Goal: Task Accomplishment & Management: Complete application form

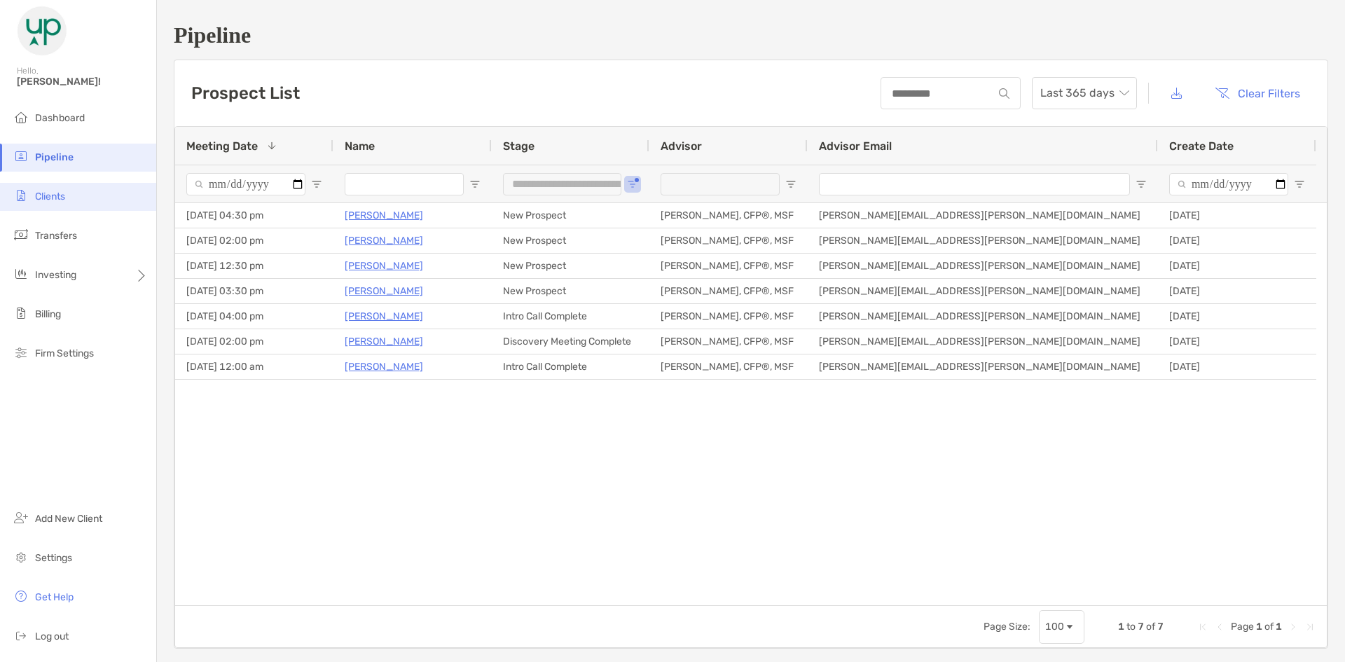
drag, startPoint x: 89, startPoint y: 203, endPoint x: 81, endPoint y: 198, distance: 10.1
click at [81, 198] on li "Clients" at bounding box center [78, 197] width 156 height 28
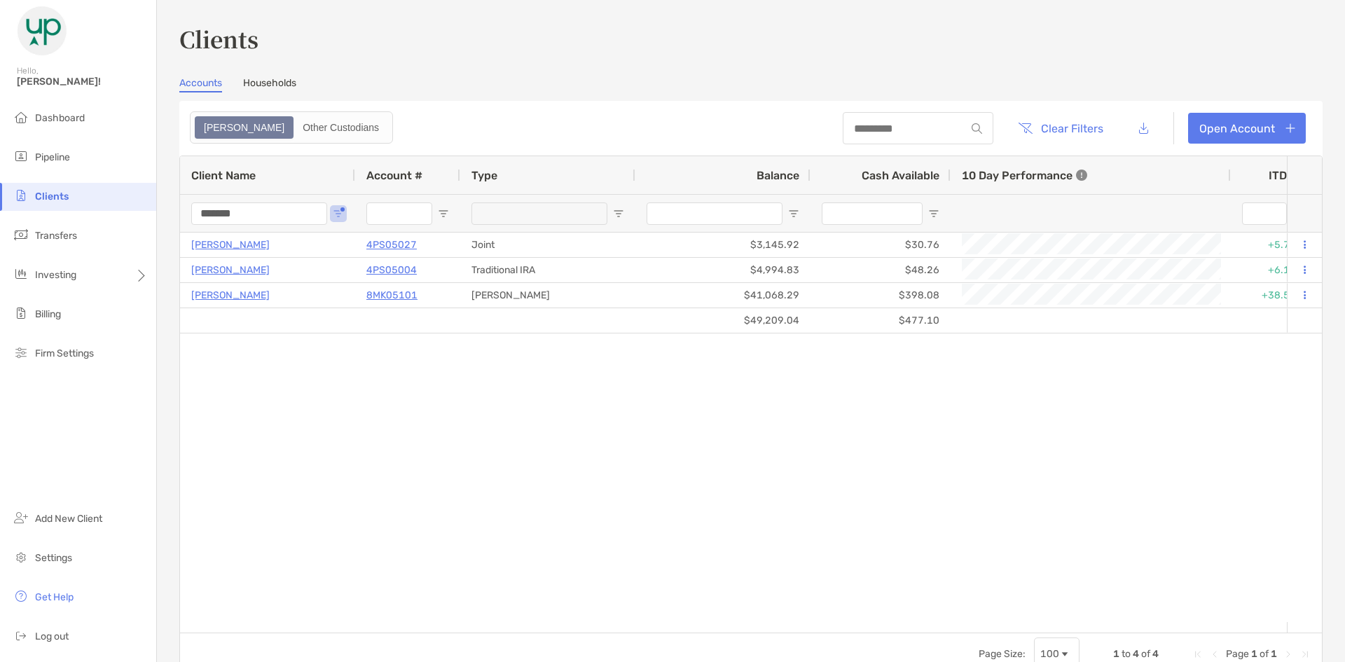
click at [252, 217] on input "*******" at bounding box center [259, 214] width 136 height 22
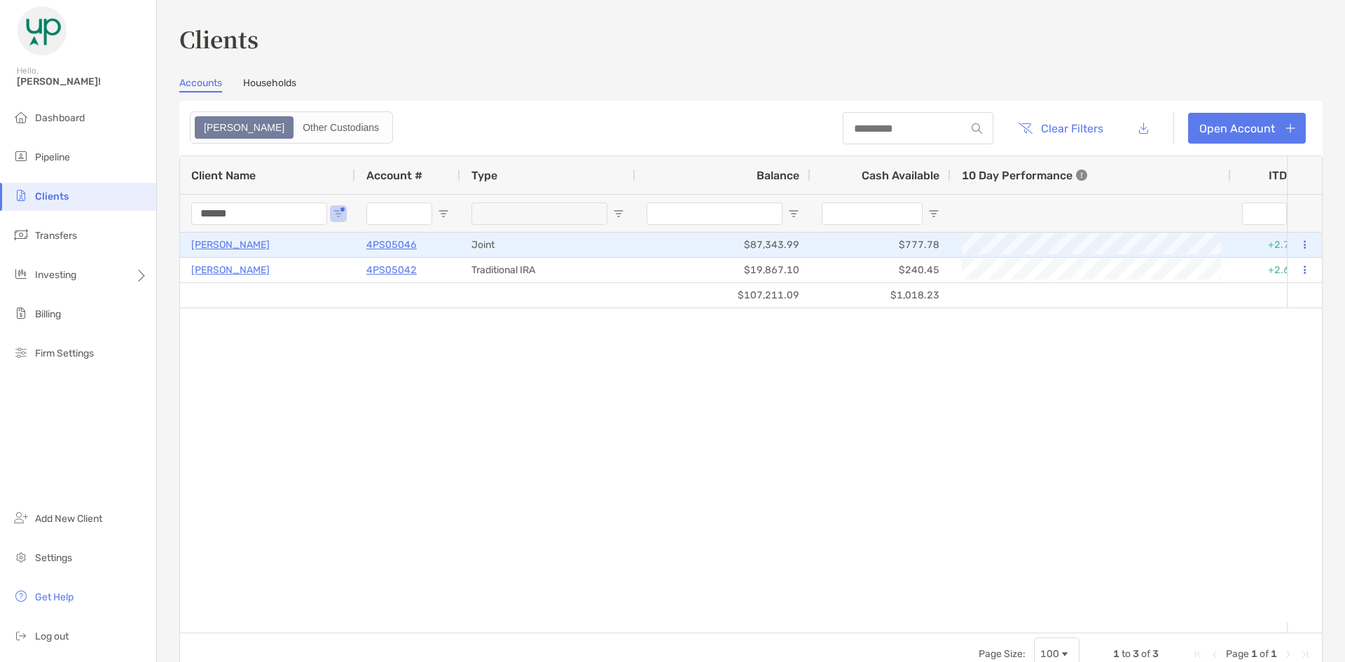
type input "******"
click at [228, 244] on p "Jose Galvez" at bounding box center [230, 245] width 78 height 18
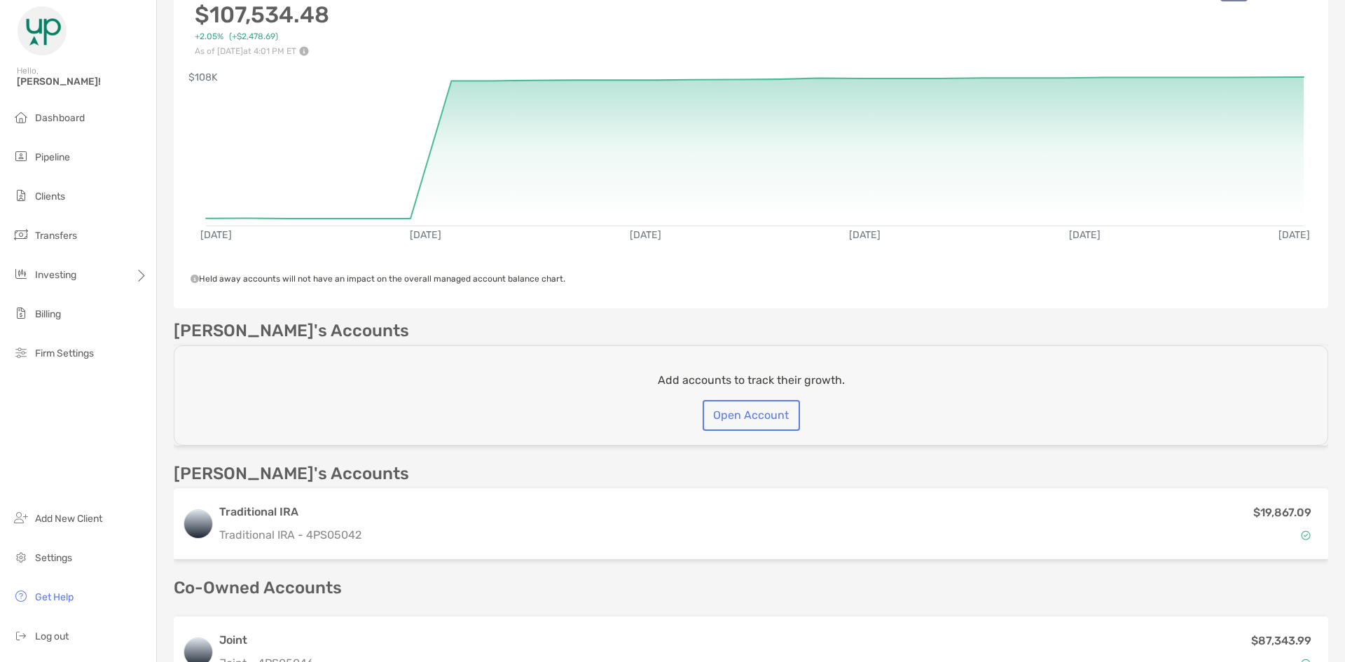
scroll to position [352, 0]
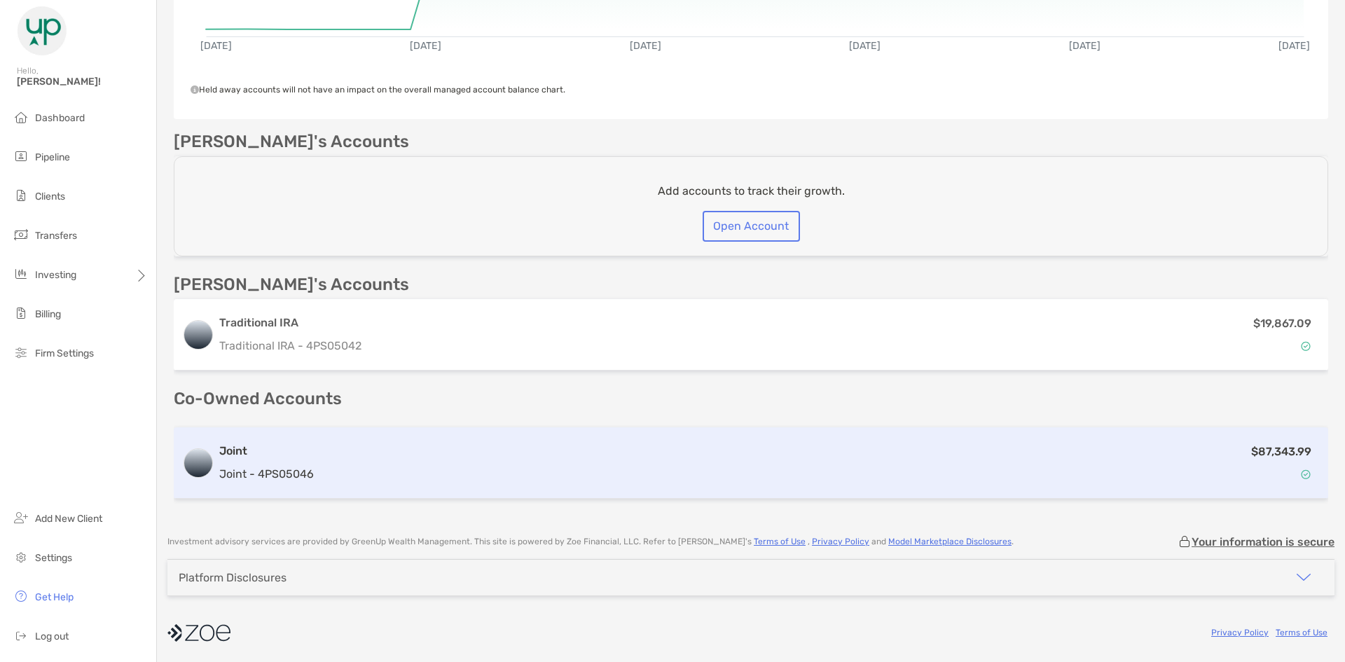
click at [284, 455] on h3 "Joint" at bounding box center [266, 451] width 95 height 17
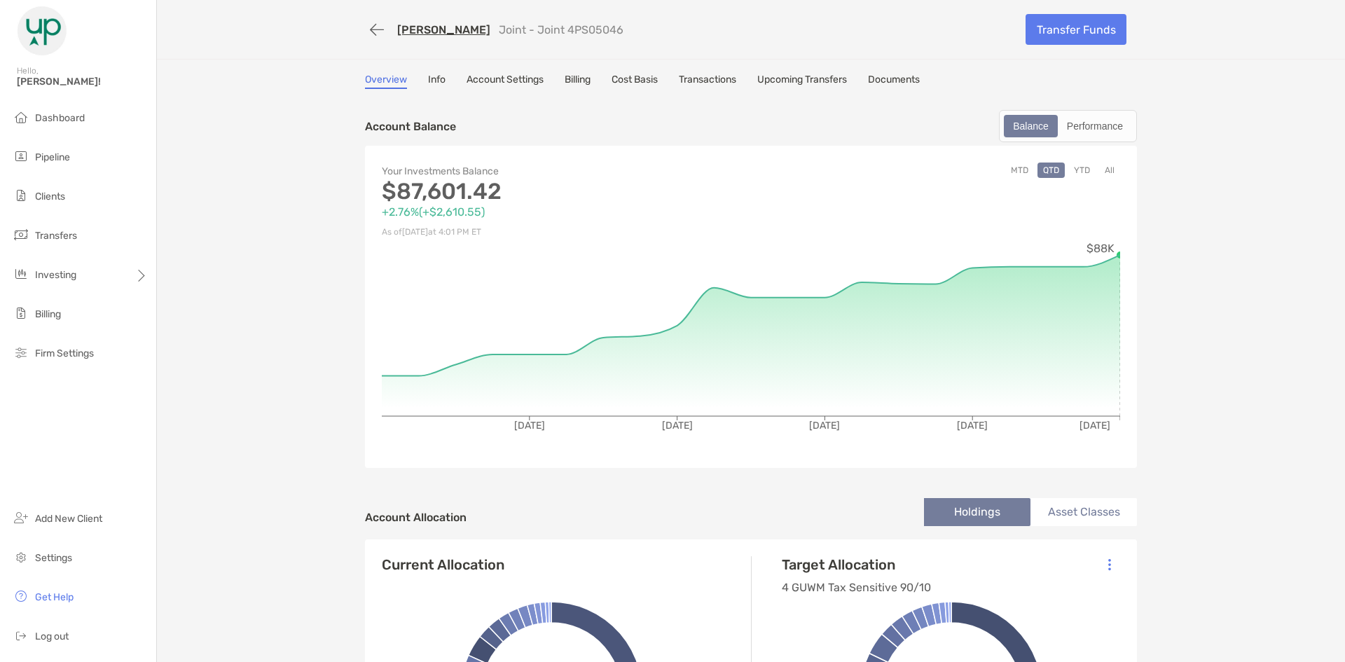
click at [787, 83] on link "Upcoming Transfers" at bounding box center [803, 81] width 90 height 15
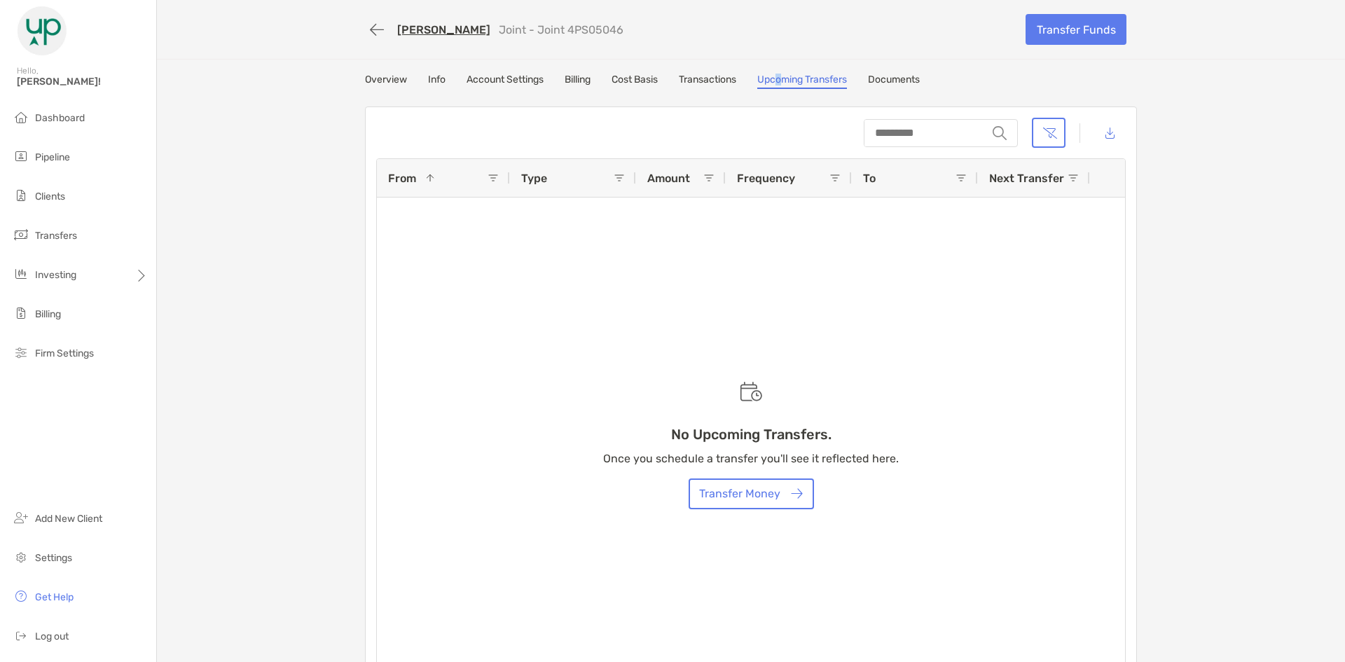
click at [432, 79] on link "Info" at bounding box center [437, 81] width 18 height 15
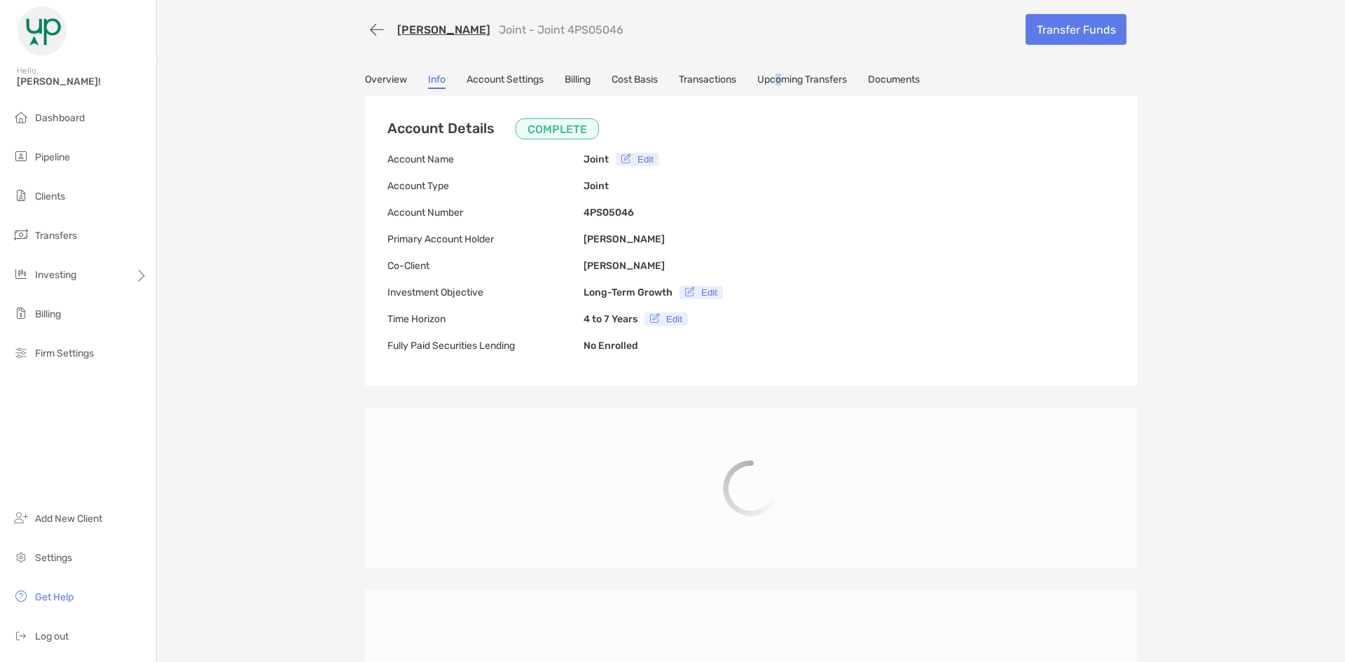
type input "**********"
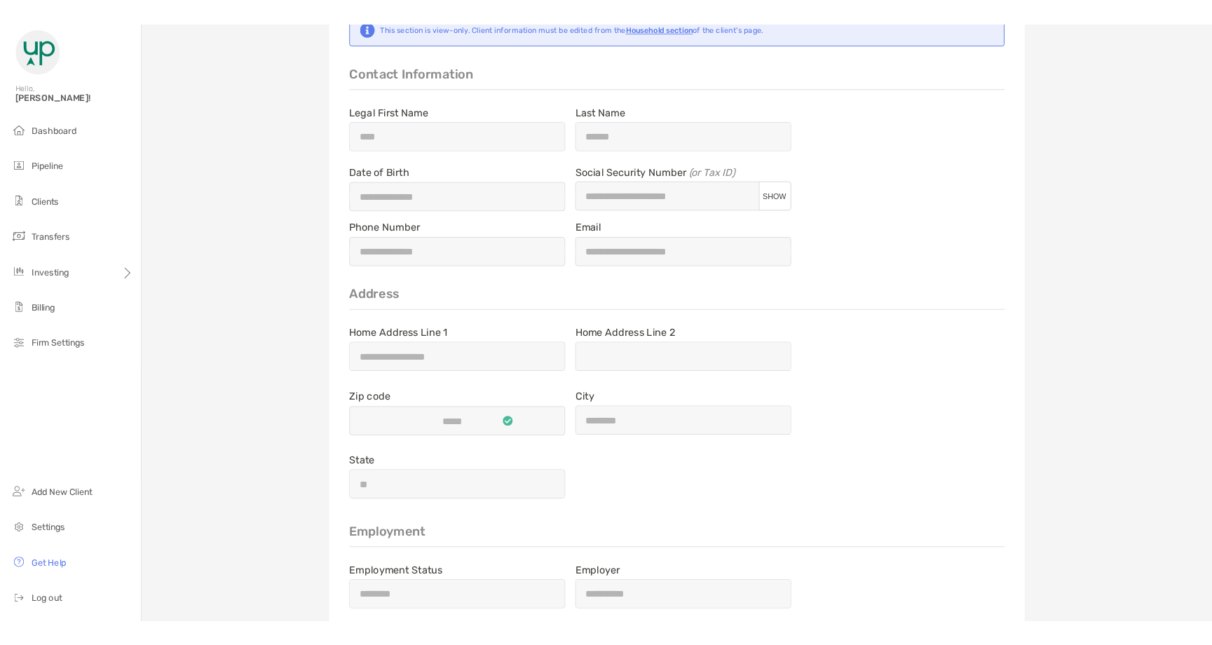
scroll to position [1121, 0]
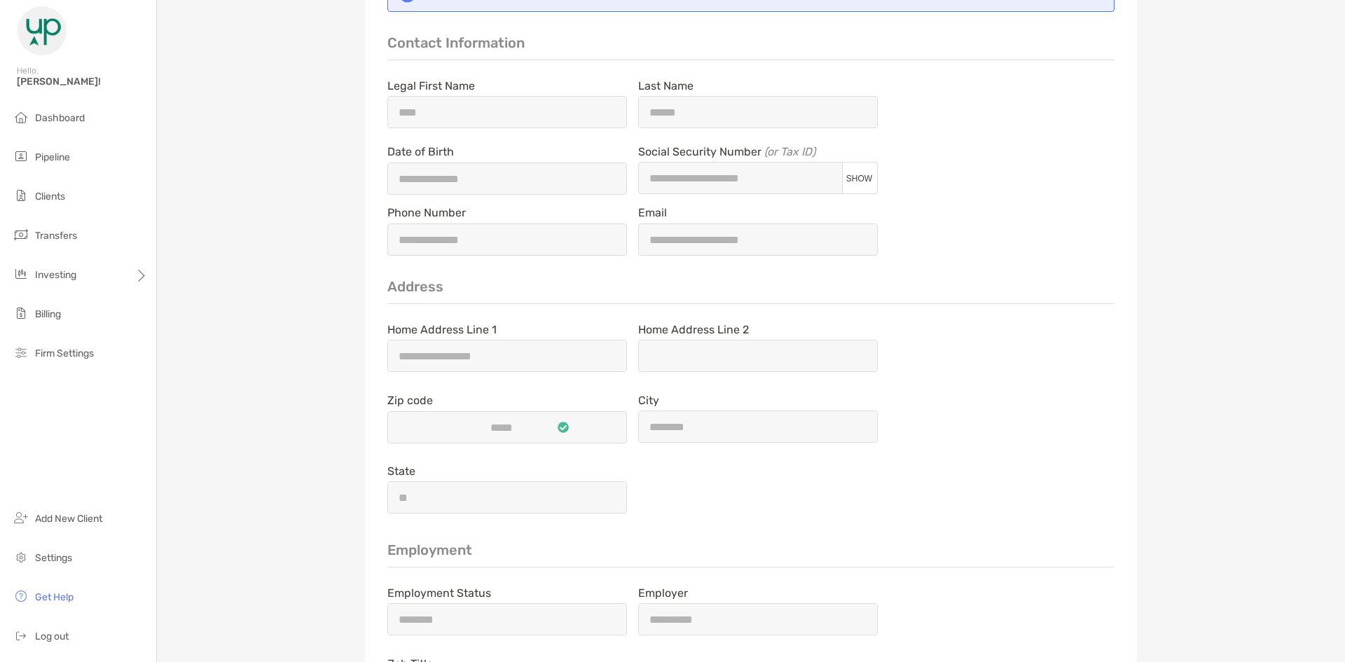
type input "**********"
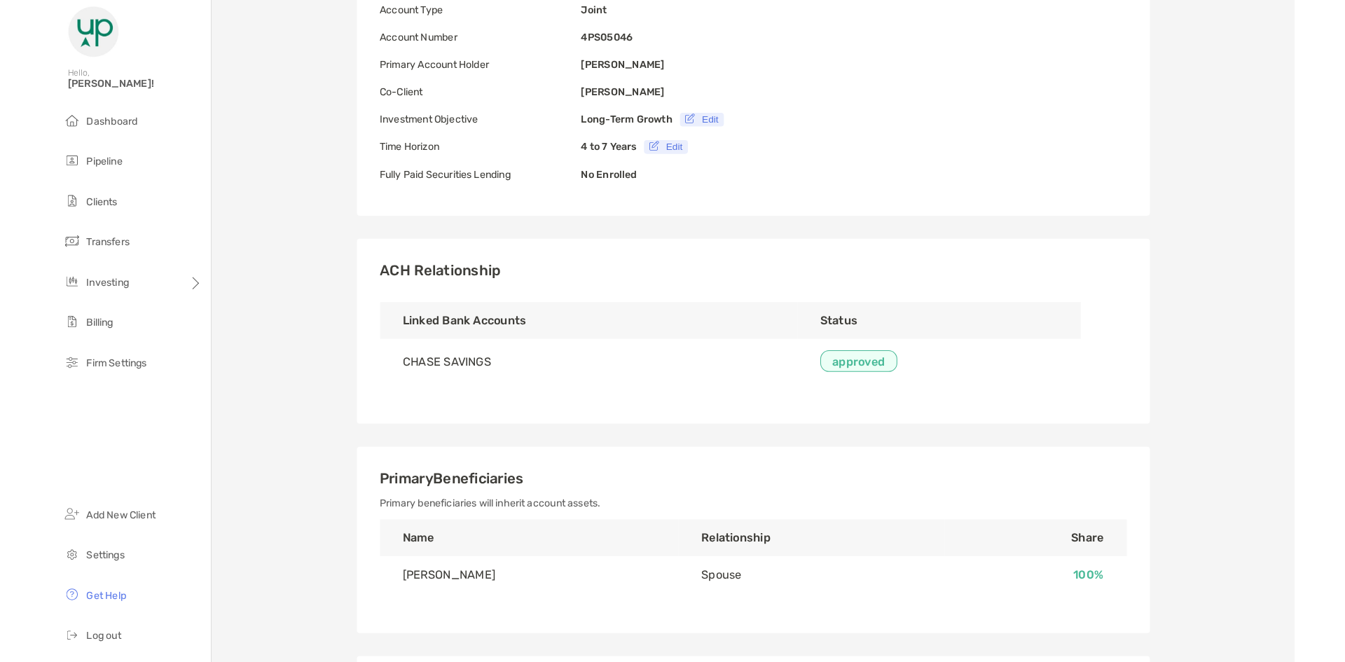
scroll to position [0, 0]
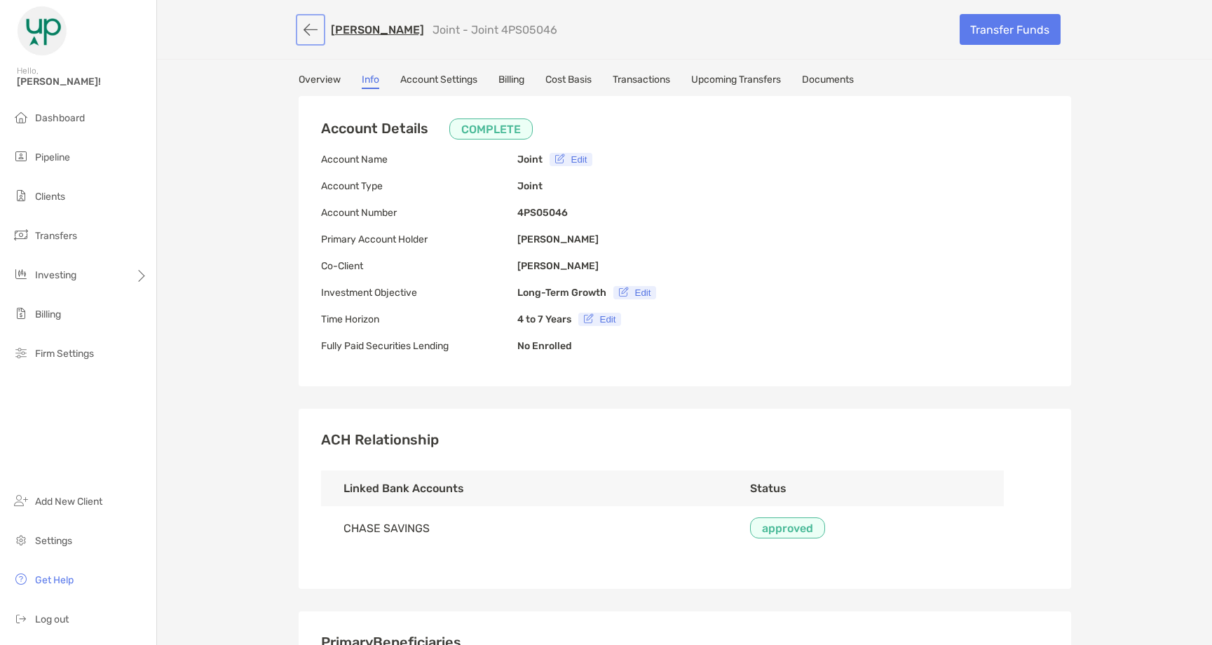
click at [310, 33] on button "button" at bounding box center [311, 30] width 24 height 26
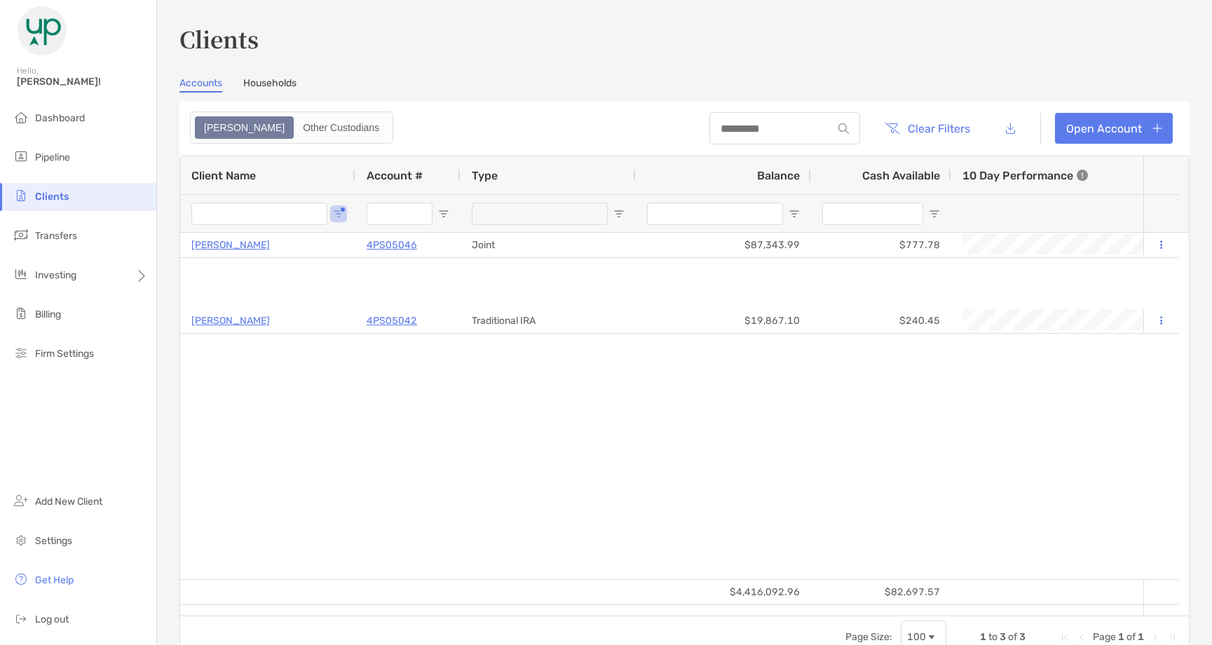
type input "******"
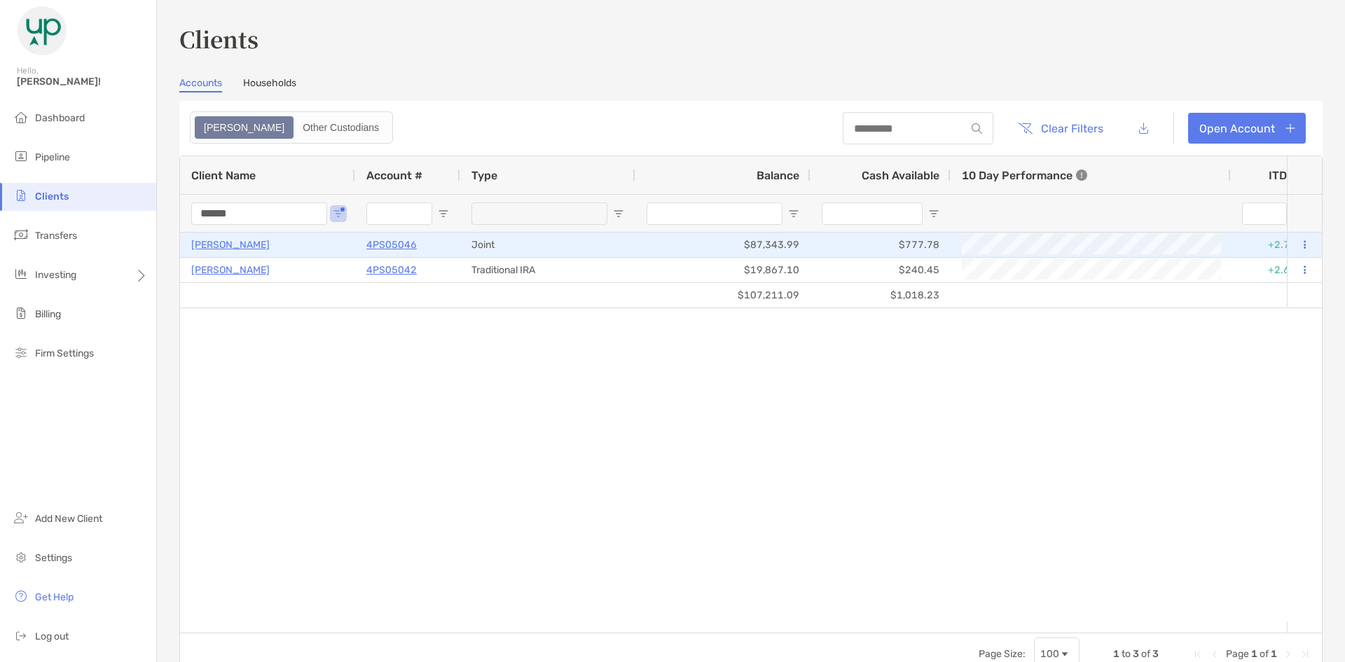
click at [237, 240] on p "Jose Galvez" at bounding box center [230, 245] width 78 height 18
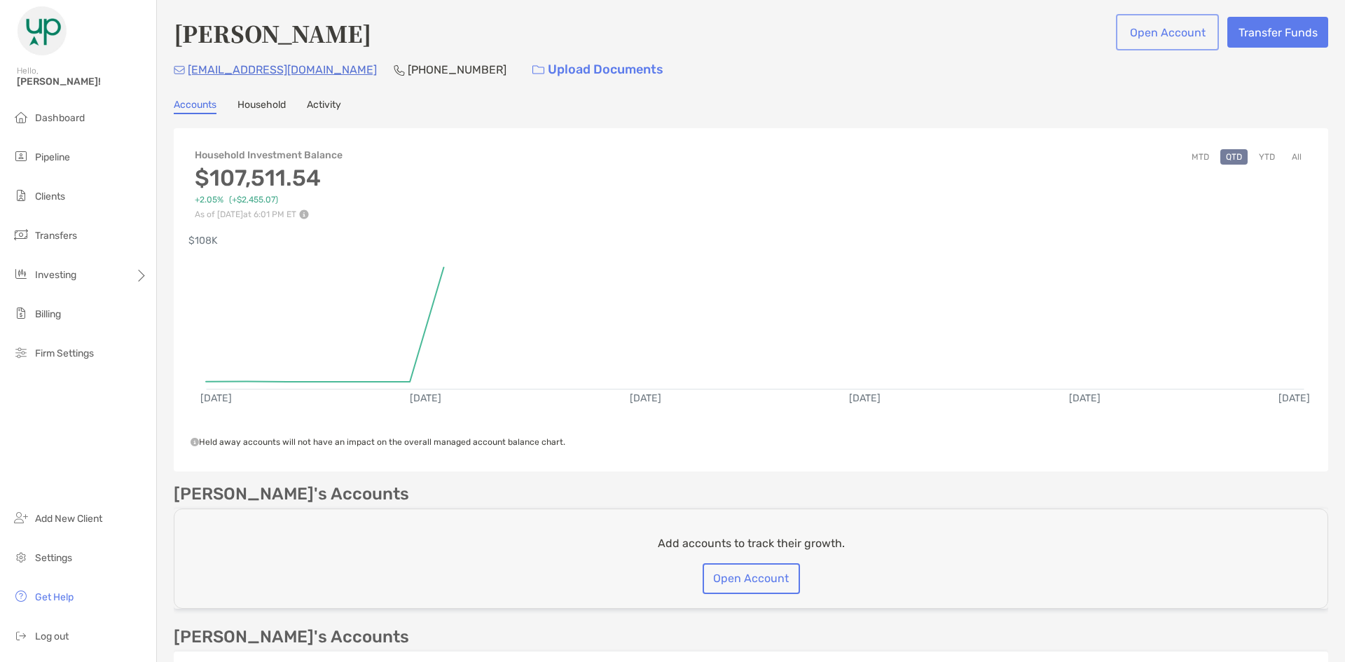
click at [1146, 34] on button "Open Account" at bounding box center [1167, 32] width 97 height 31
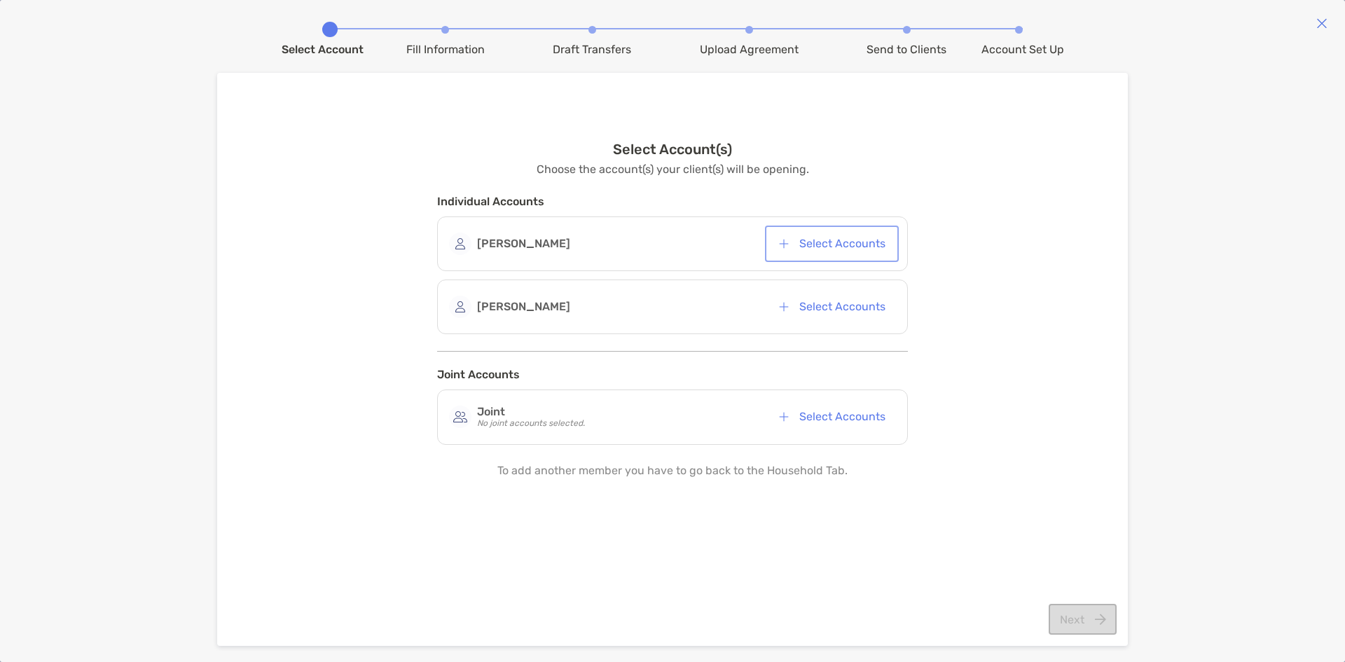
click at [846, 237] on button "Select Accounts" at bounding box center [832, 243] width 128 height 31
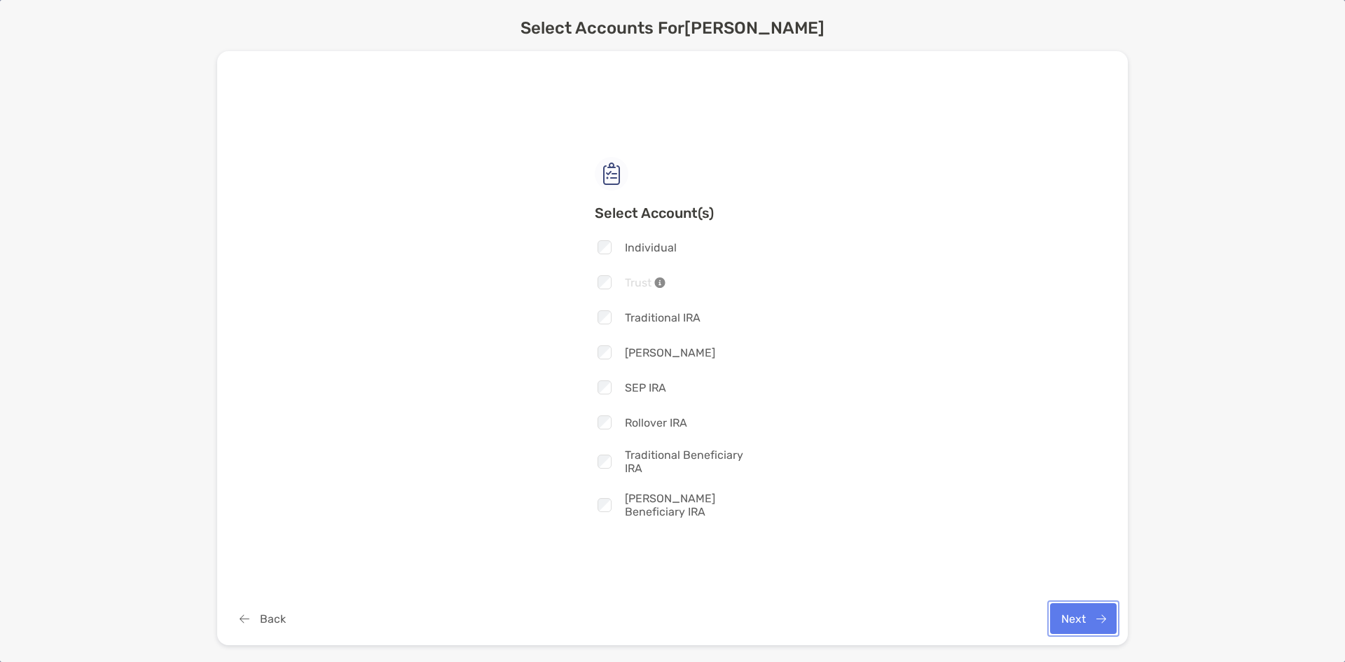
drag, startPoint x: 1106, startPoint y: 615, endPoint x: 997, endPoint y: 566, distance: 119.8
click at [1102, 611] on button "Next" at bounding box center [1083, 618] width 67 height 31
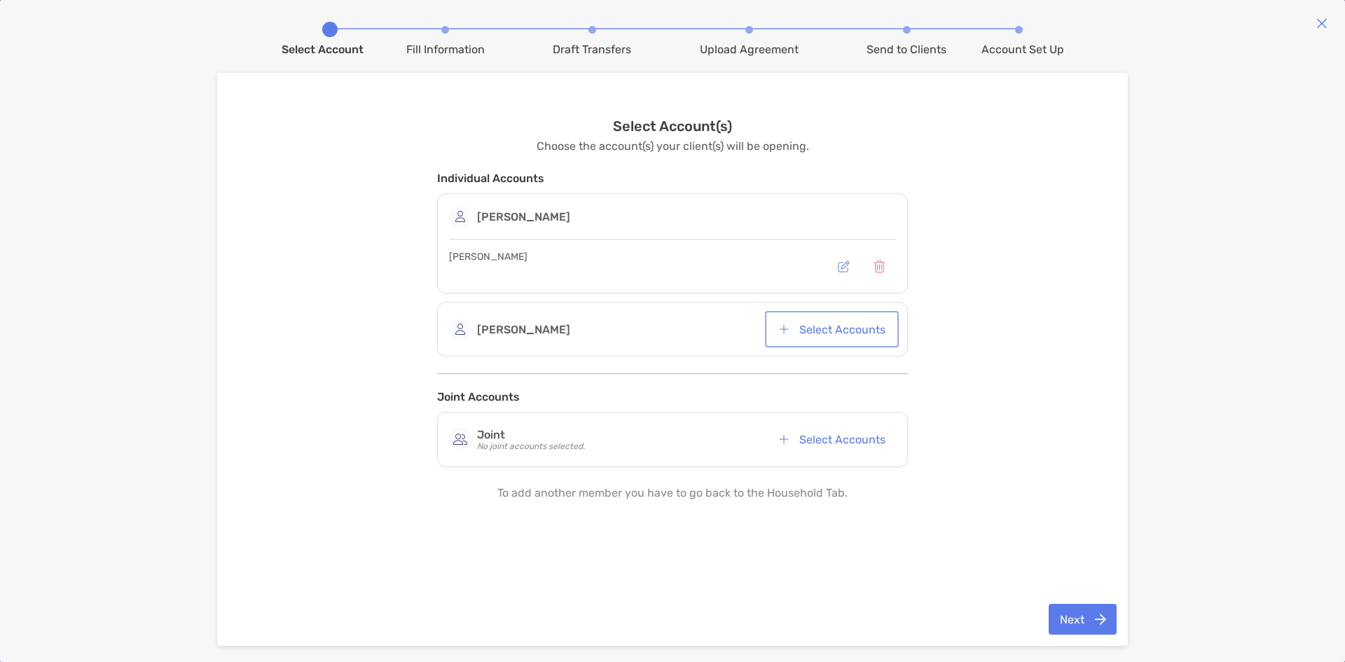
click at [869, 338] on button "Select Accounts" at bounding box center [832, 329] width 128 height 31
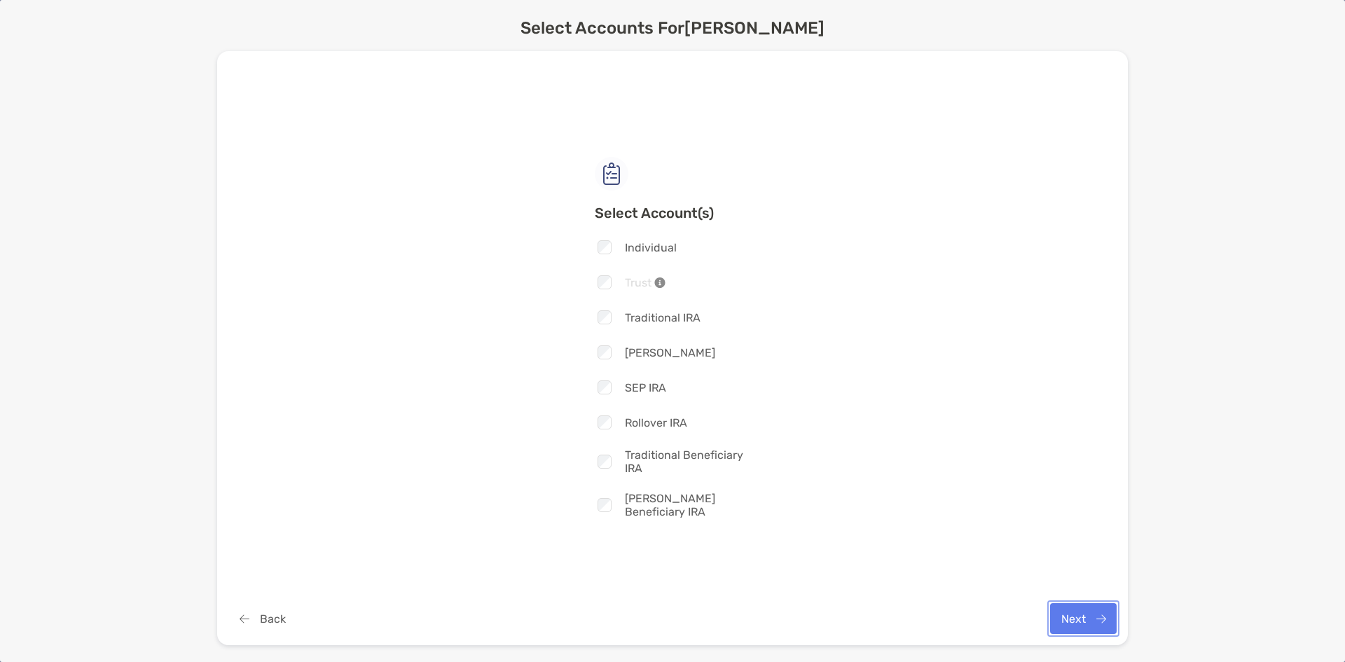
click at [1063, 621] on button "Next" at bounding box center [1083, 618] width 67 height 31
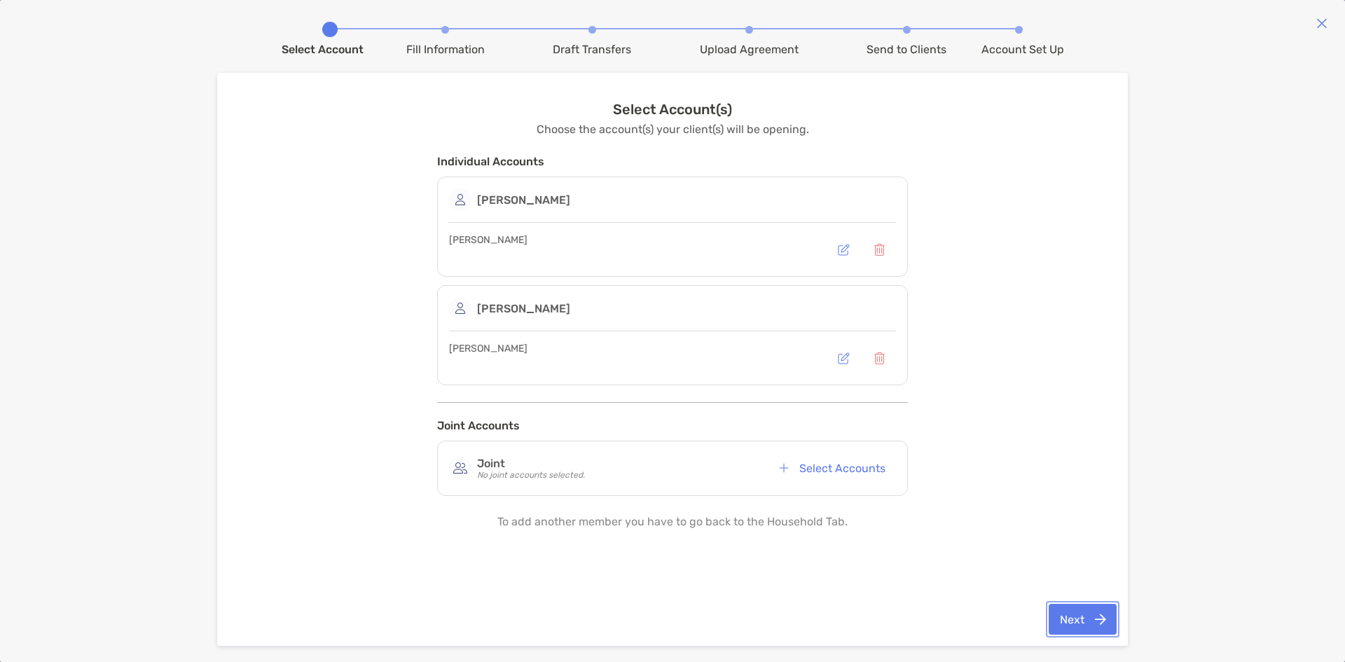
click at [1084, 624] on button "Next" at bounding box center [1083, 619] width 68 height 31
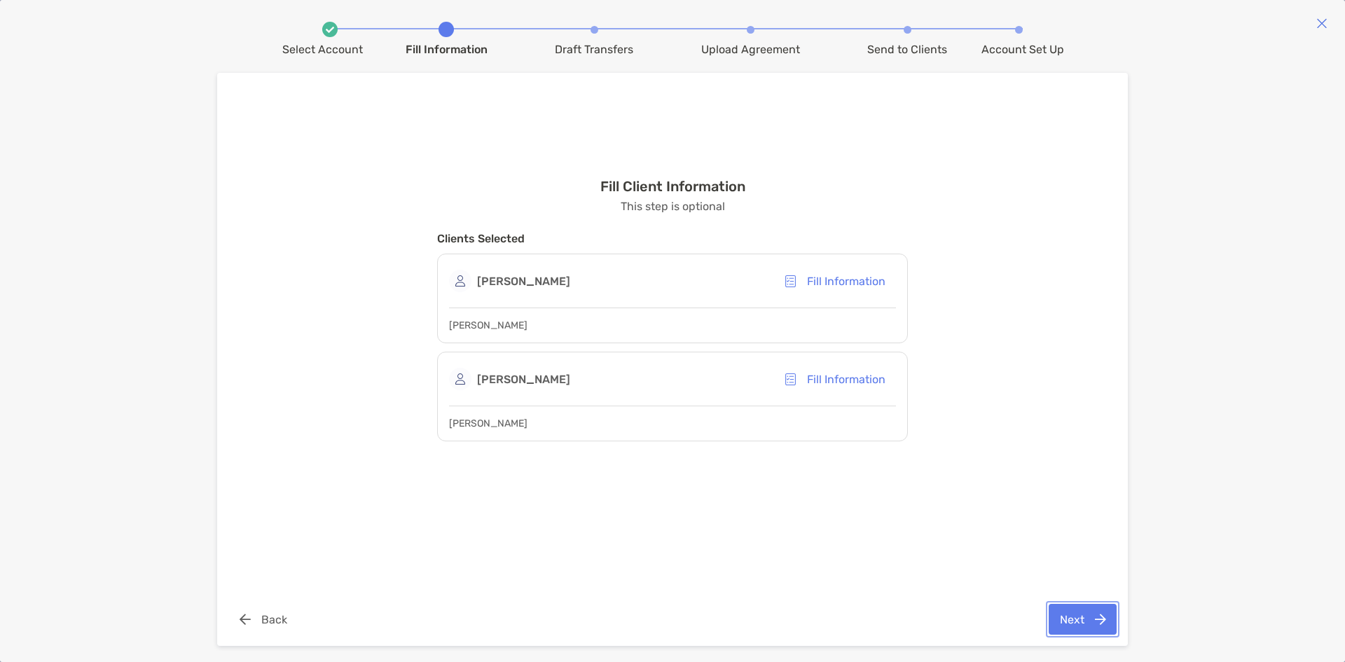
click at [1088, 625] on button "Next" at bounding box center [1083, 619] width 68 height 31
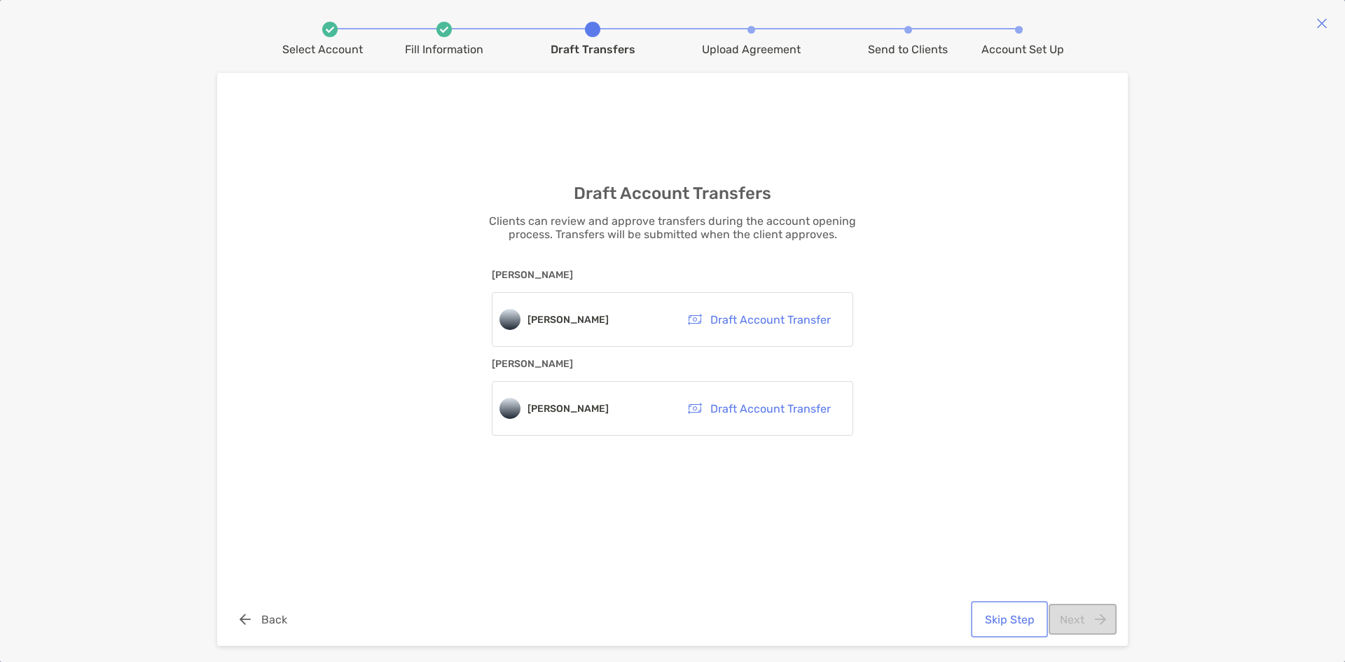
click at [1009, 623] on button "Skip Step" at bounding box center [1009, 619] width 71 height 31
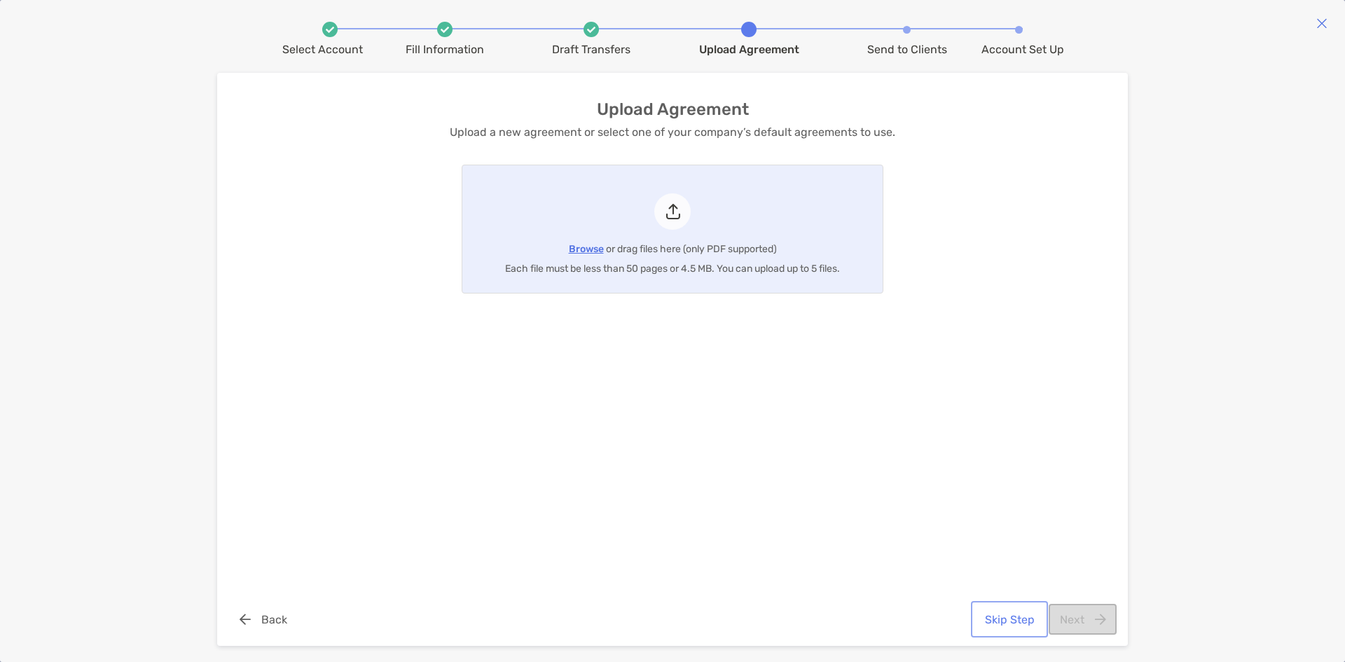
click at [1013, 630] on button "Skip Step" at bounding box center [1009, 619] width 71 height 31
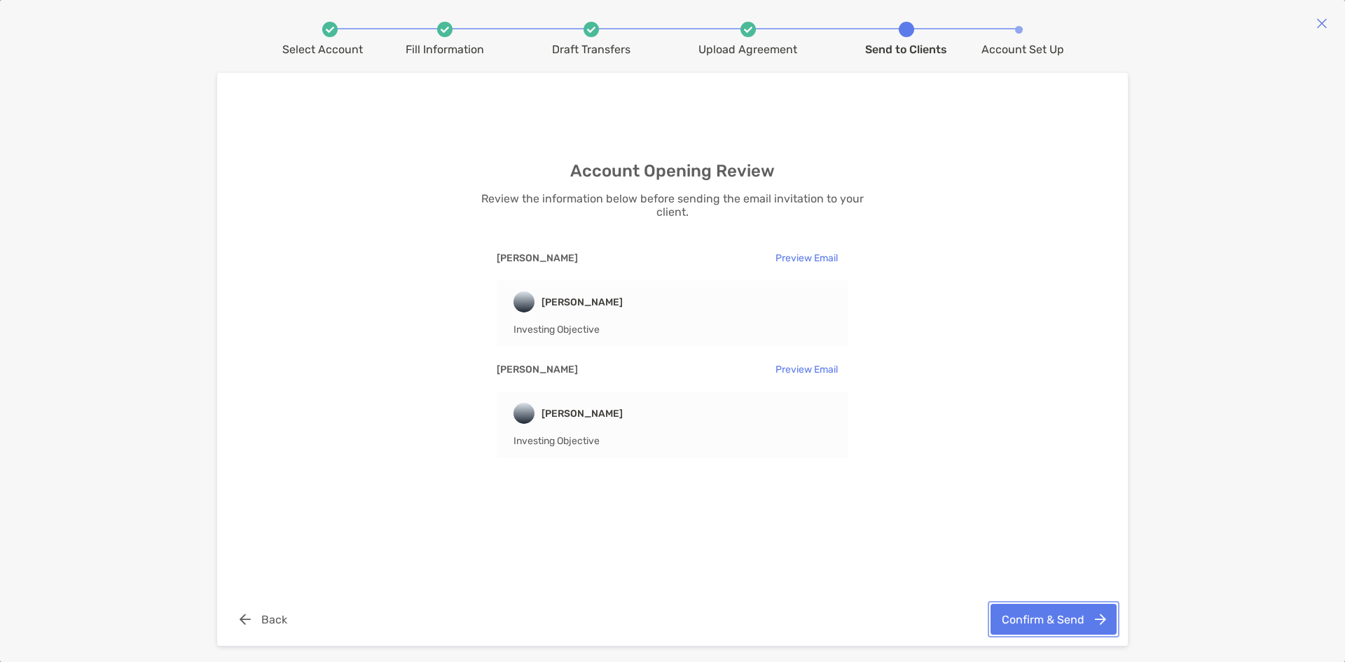
click at [1074, 622] on button "Confirm & Send" at bounding box center [1054, 619] width 126 height 31
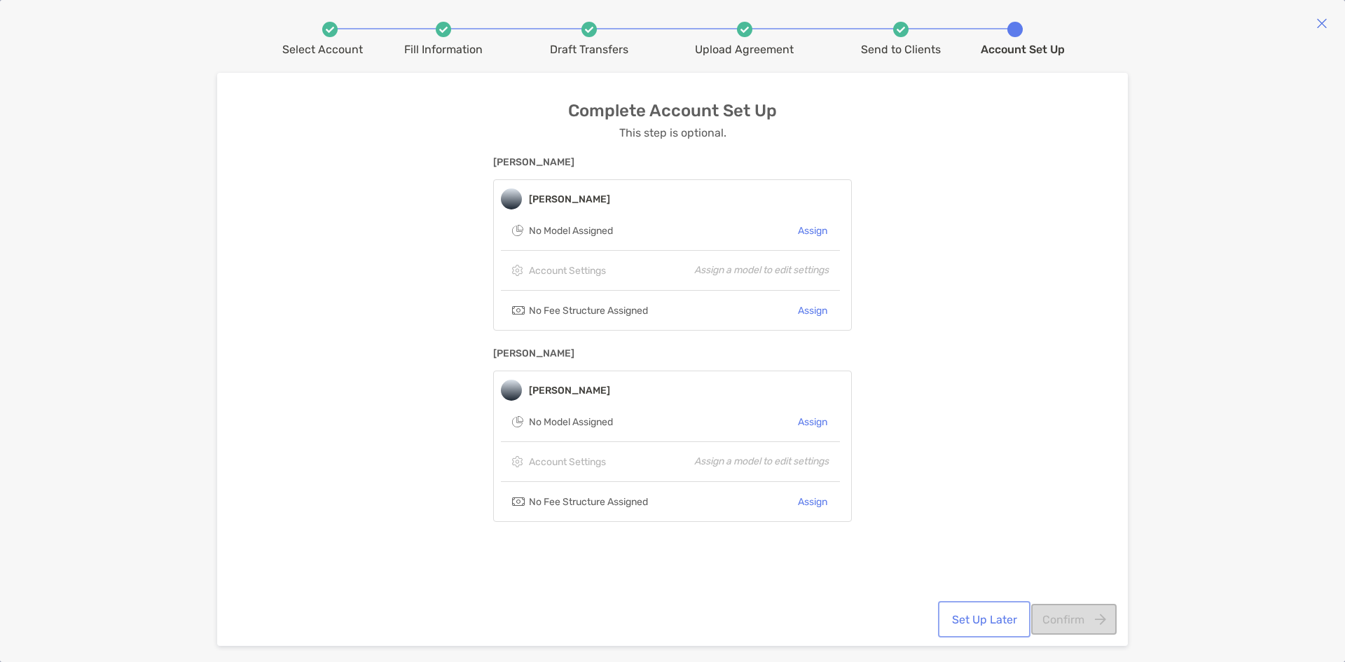
click at [959, 618] on button "Set Up Later" at bounding box center [984, 619] width 87 height 31
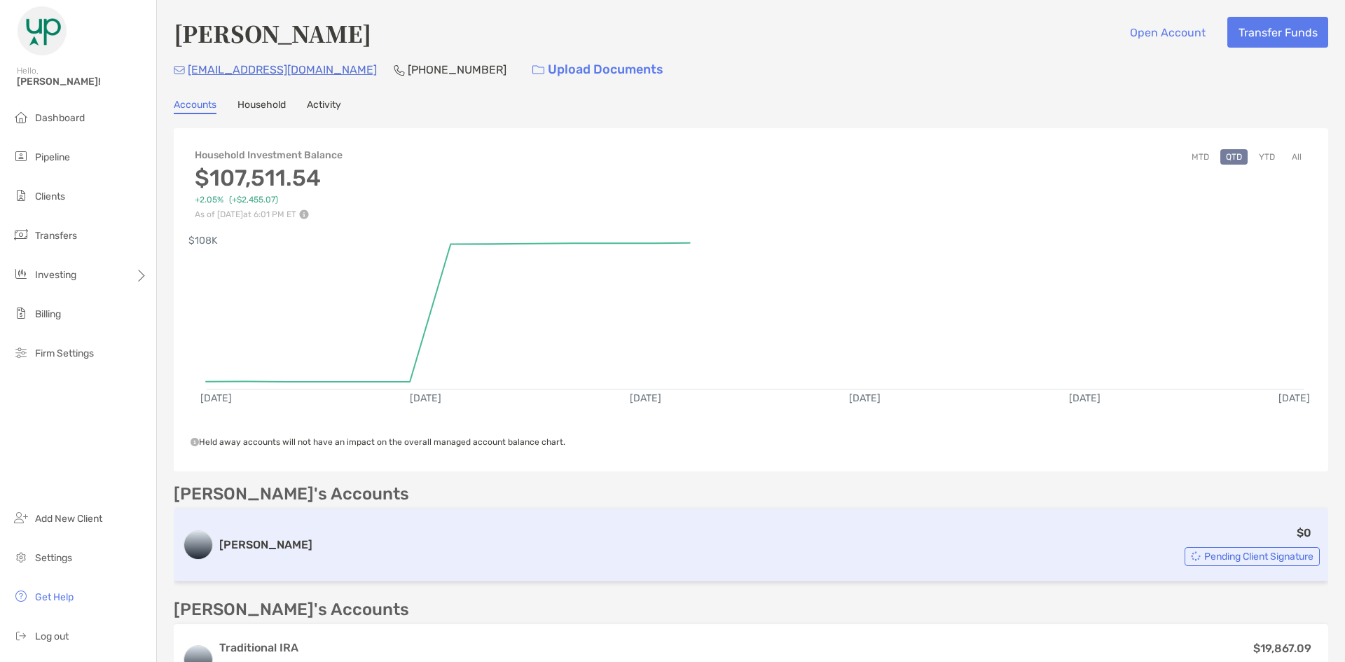
click at [308, 522] on div "Roth IRA $0 Pending Client Signature" at bounding box center [751, 545] width 1155 height 73
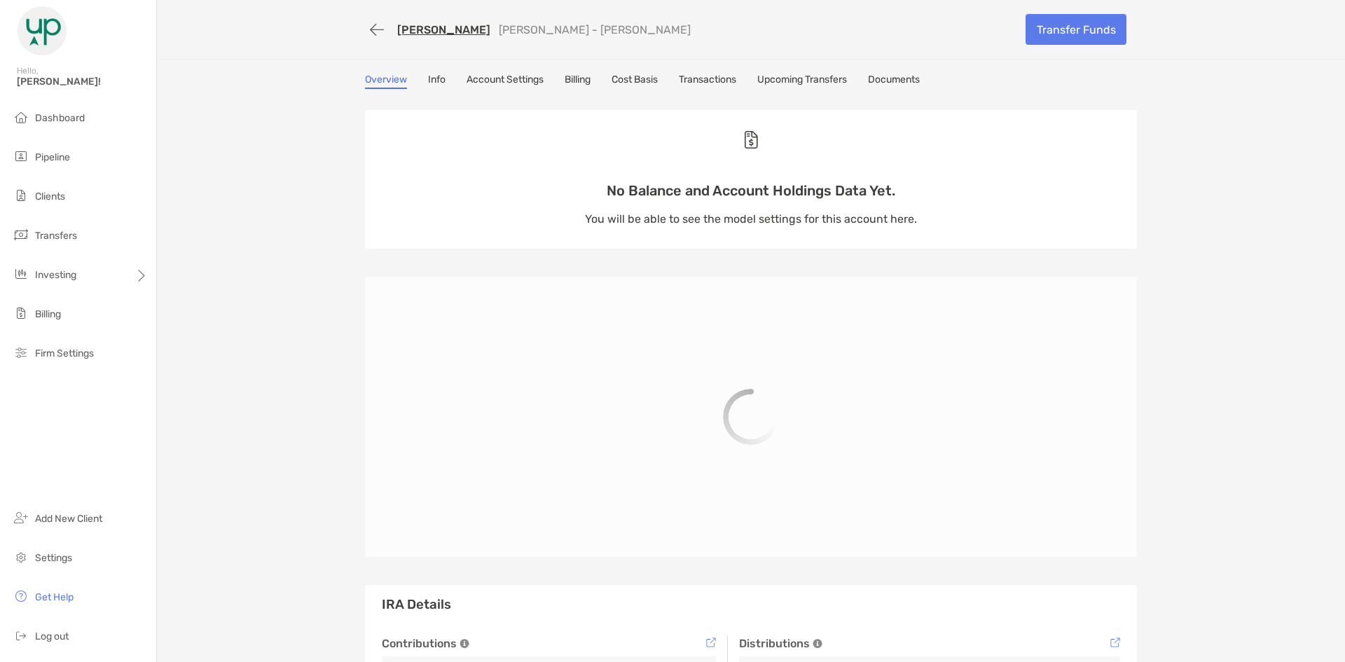
click at [429, 79] on link "Info" at bounding box center [437, 81] width 18 height 15
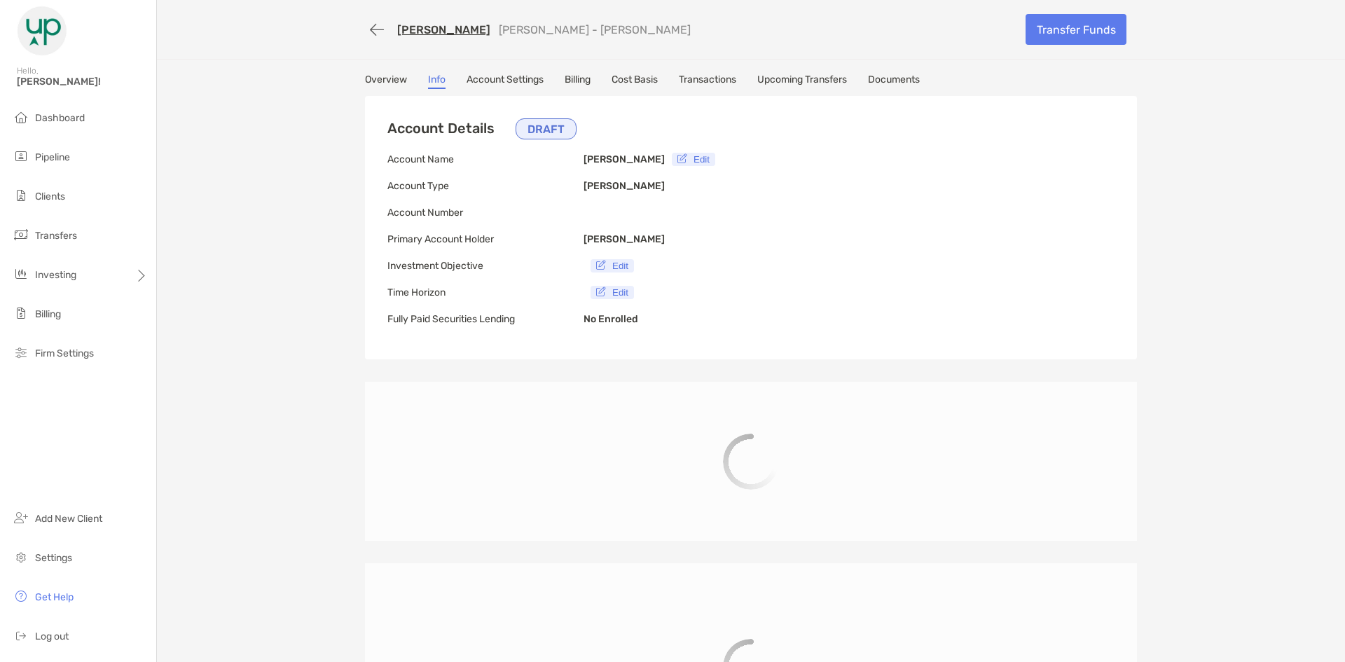
type input "**********"
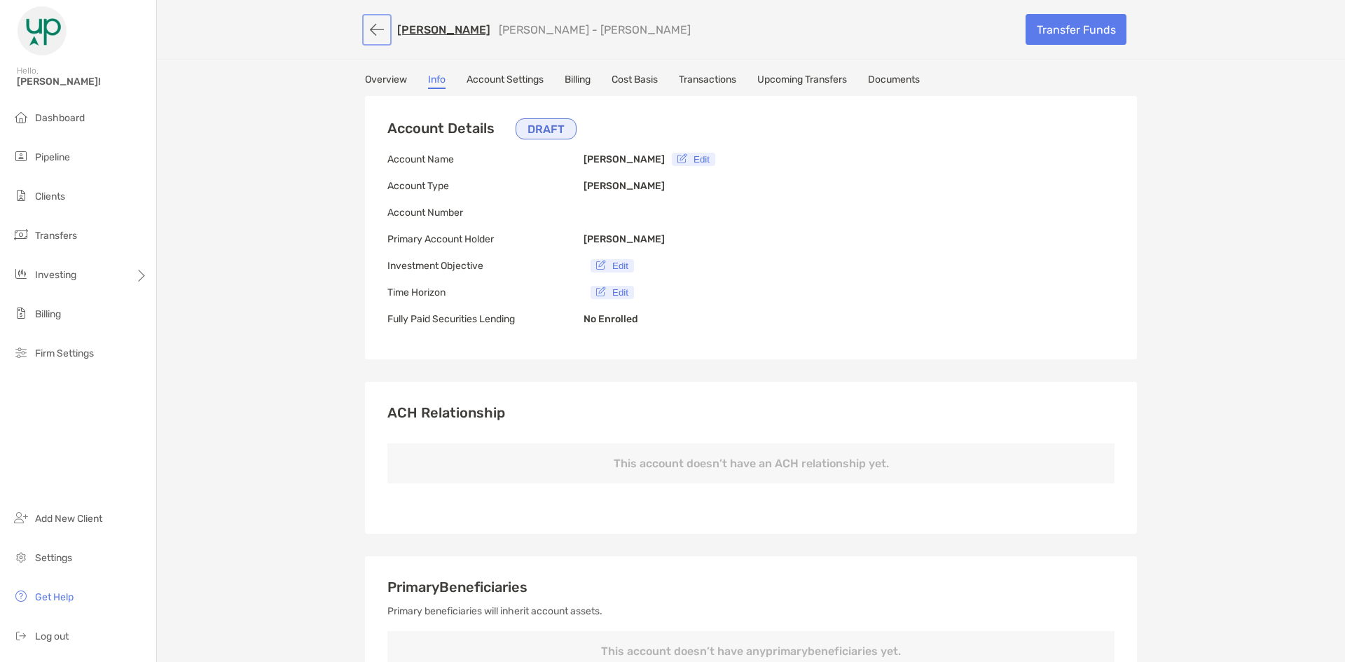
click at [372, 32] on button "button" at bounding box center [377, 30] width 24 height 26
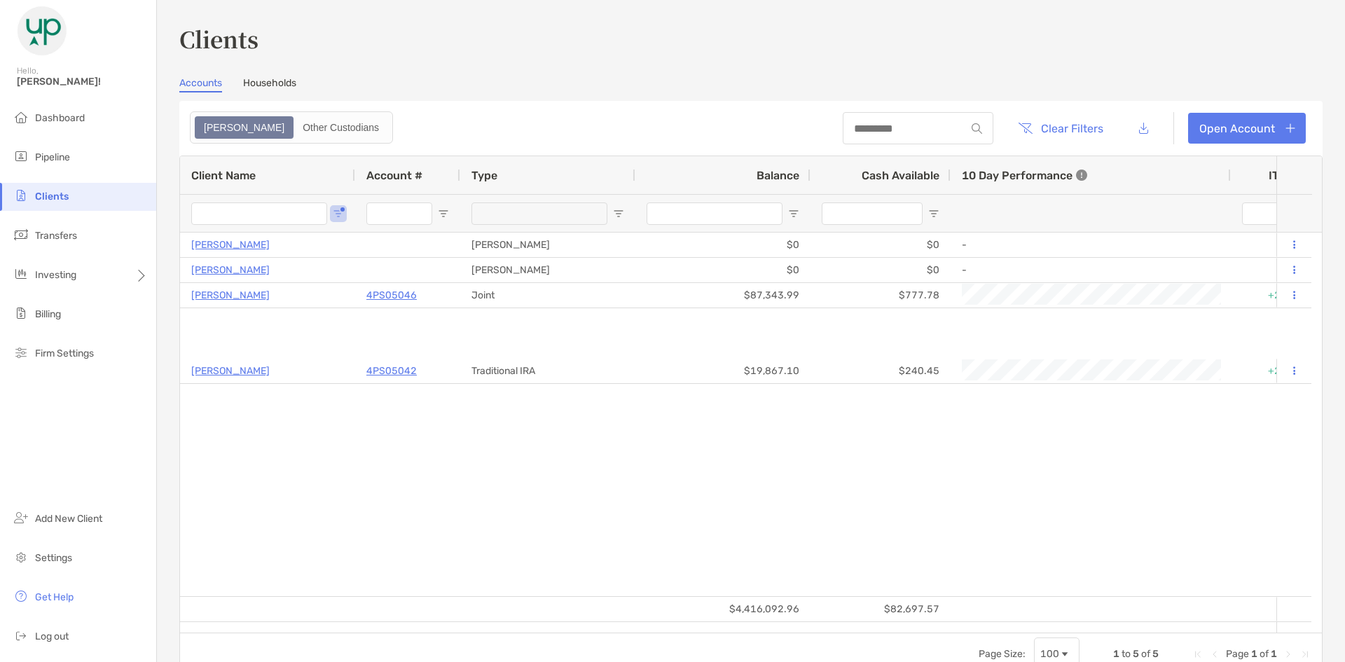
type input "******"
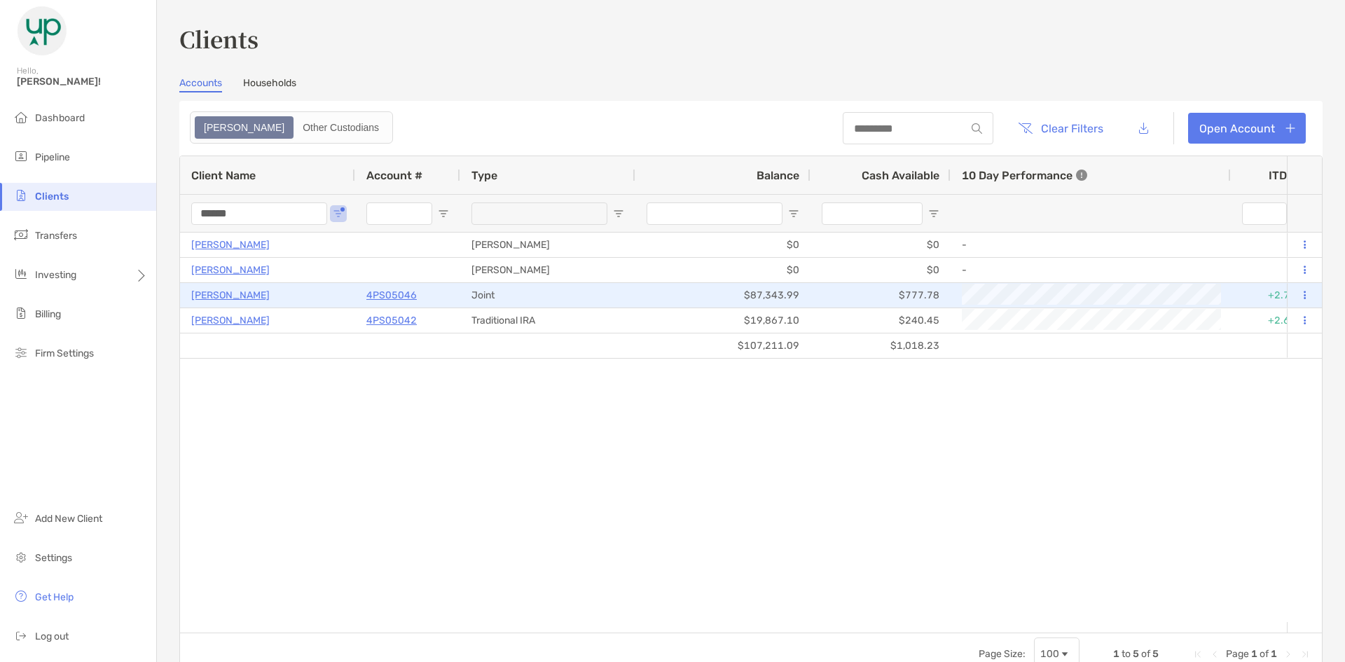
click at [231, 296] on p "Jose Galvez" at bounding box center [230, 296] width 78 height 18
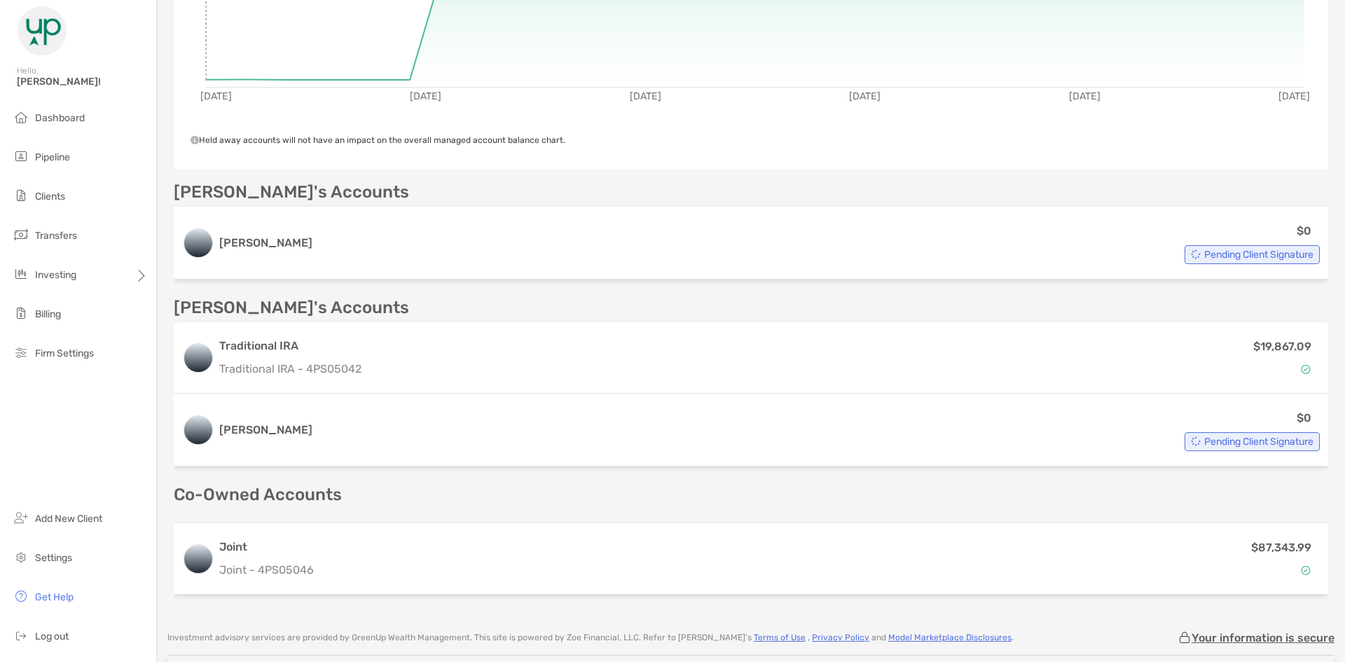
scroll to position [398, 0]
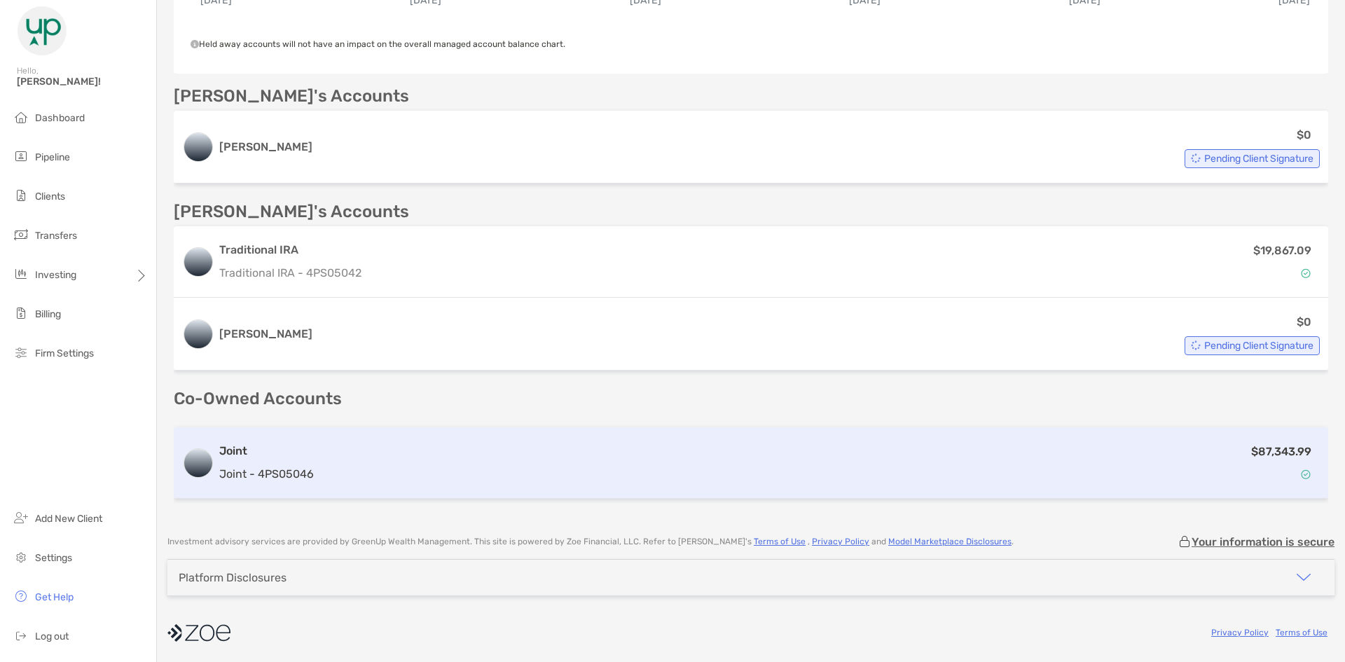
click at [292, 458] on h3 "Joint" at bounding box center [266, 451] width 95 height 17
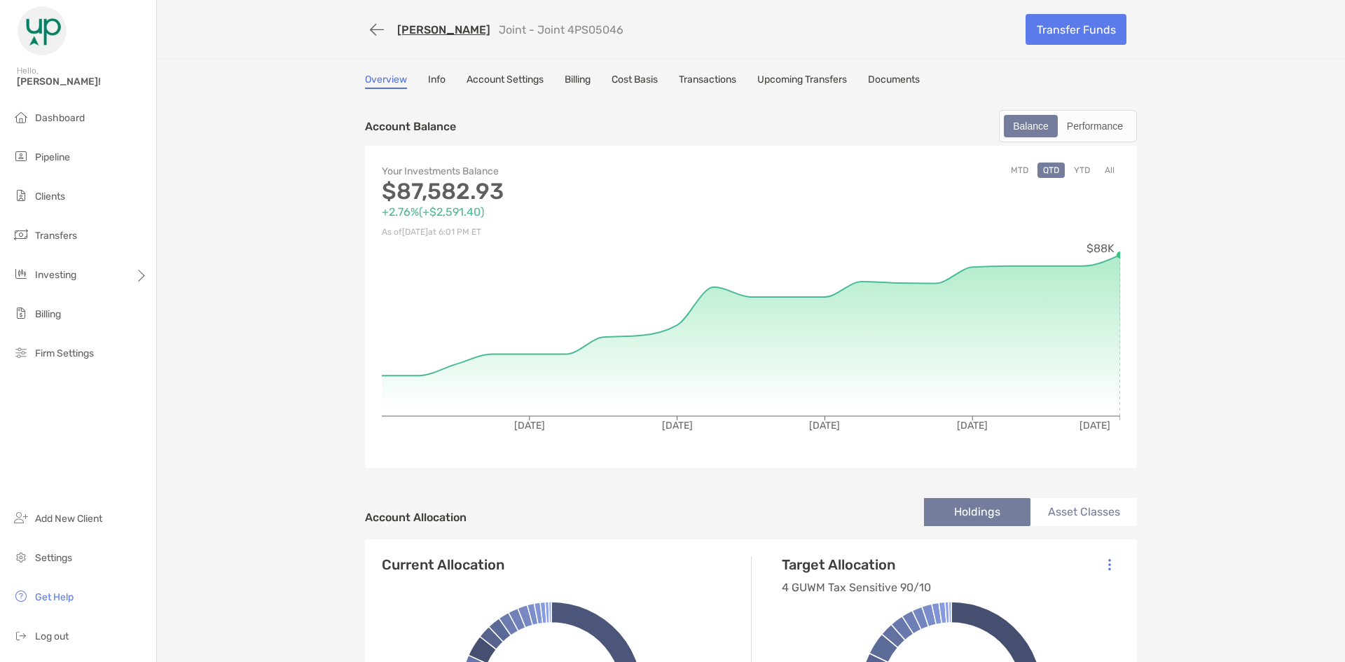
click at [434, 83] on link "Info" at bounding box center [437, 81] width 18 height 15
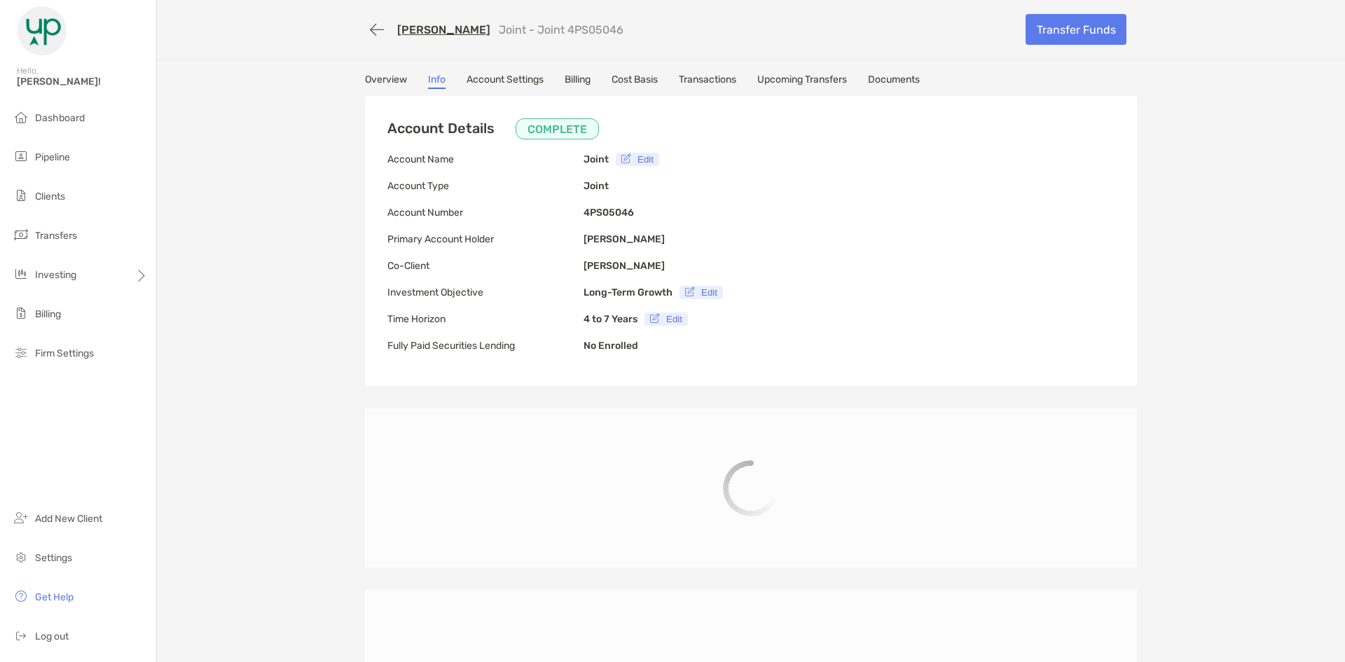
type input "**********"
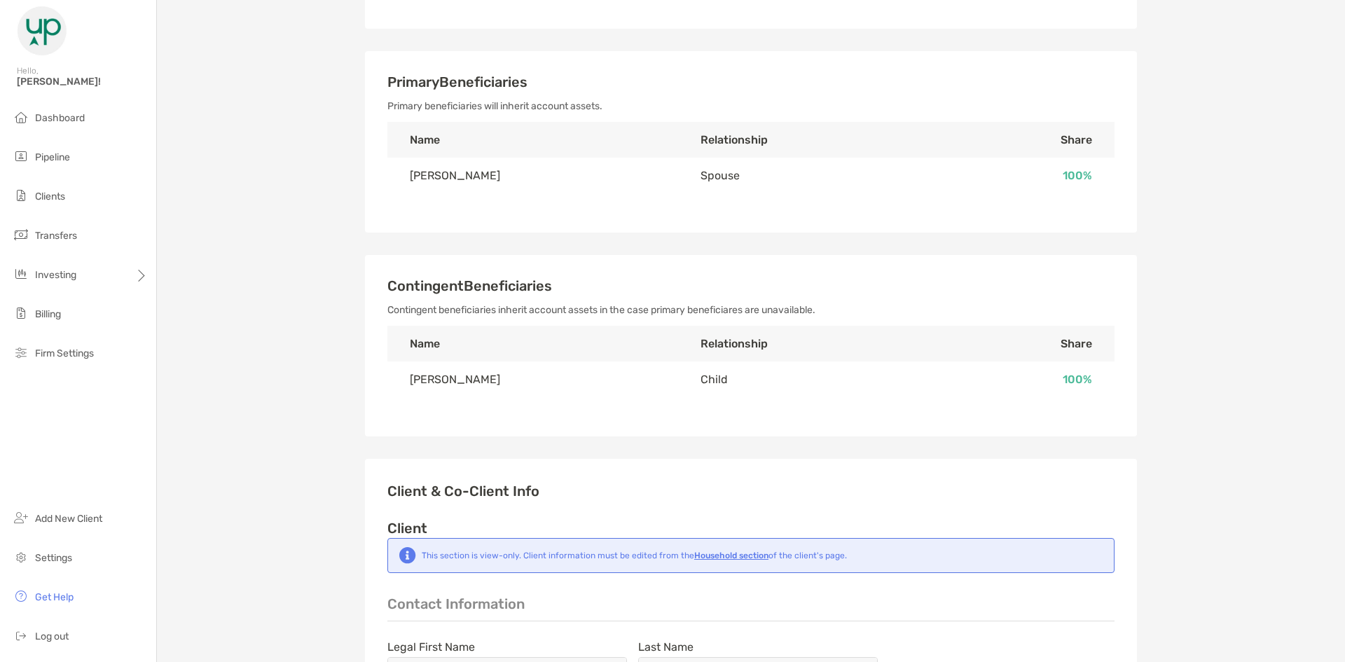
scroll to position [561, 0]
click at [446, 385] on td "Julian Marquez" at bounding box center [533, 379] width 291 height 36
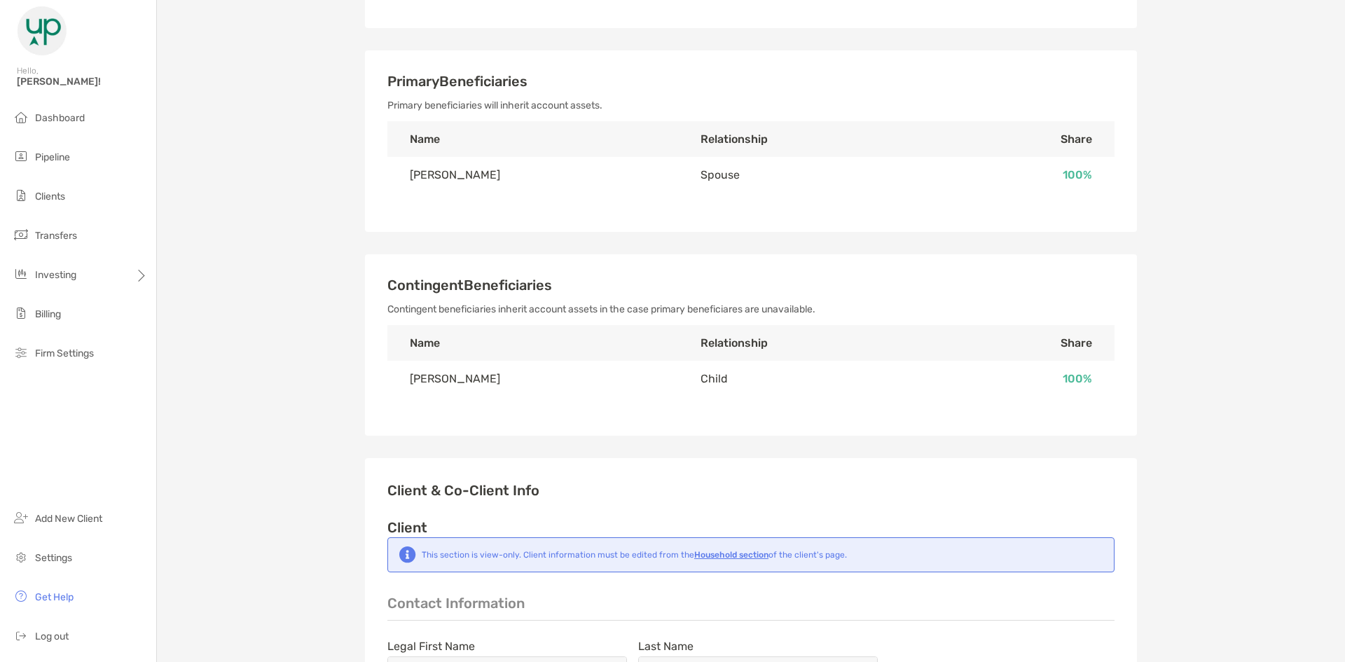
click at [365, 359] on div "Contingent Beneficiaries Contingent beneficiaries inherit account assets in the…" at bounding box center [751, 344] width 772 height 181
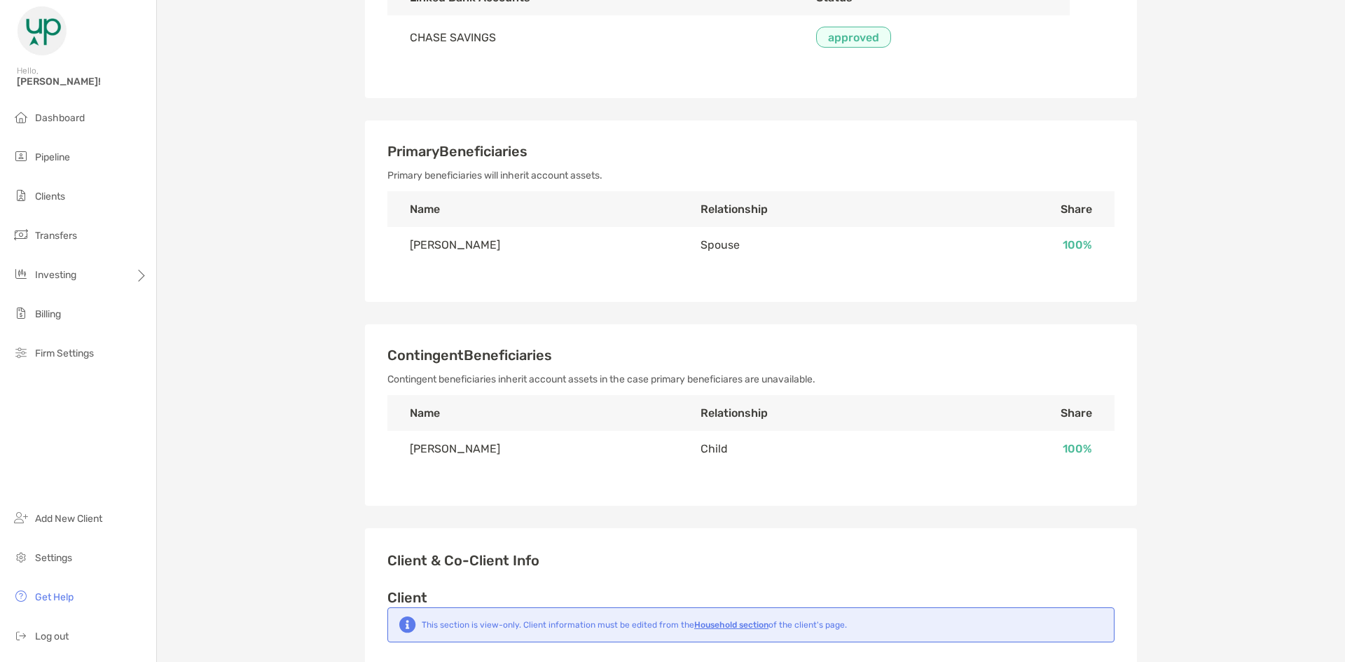
scroll to position [0, 0]
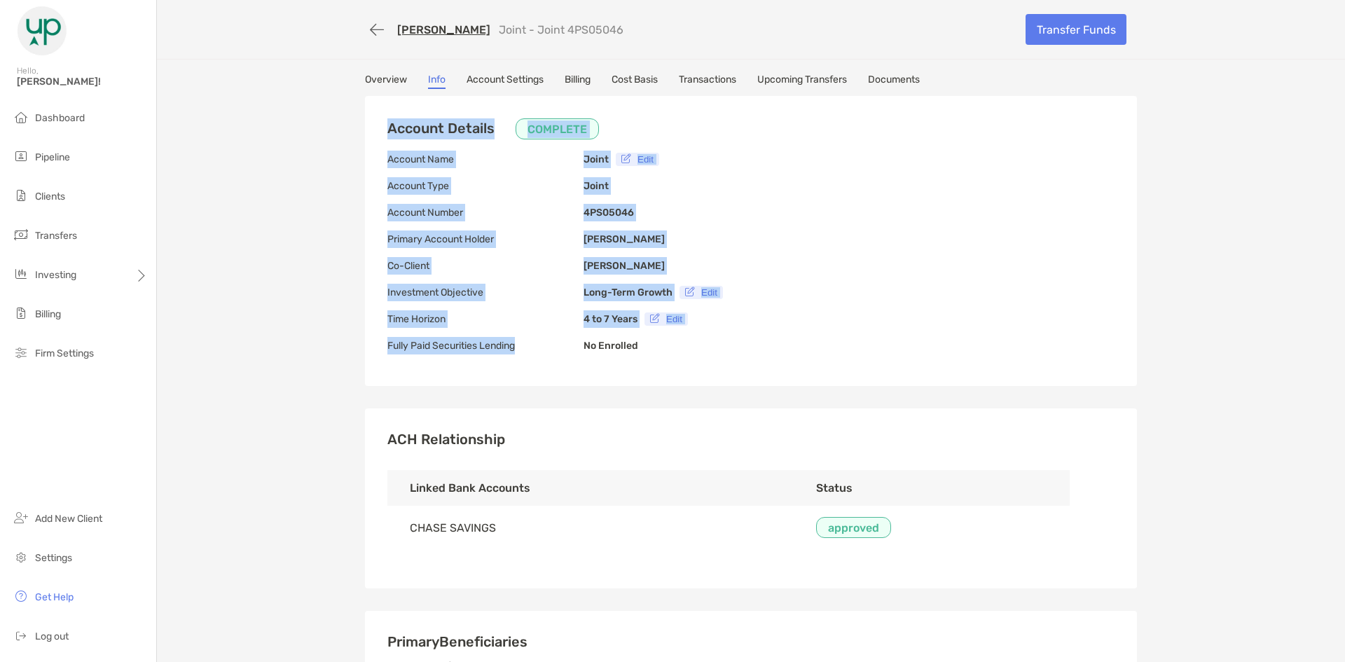
drag, startPoint x: 379, startPoint y: 140, endPoint x: 573, endPoint y: 343, distance: 280.5
click at [569, 347] on div "Account Details COMPLETE Account Name Joint Edit Account Type Joint Account Num…" at bounding box center [751, 241] width 772 height 290
drag, startPoint x: 573, startPoint y: 343, endPoint x: 482, endPoint y: 586, distance: 258.8
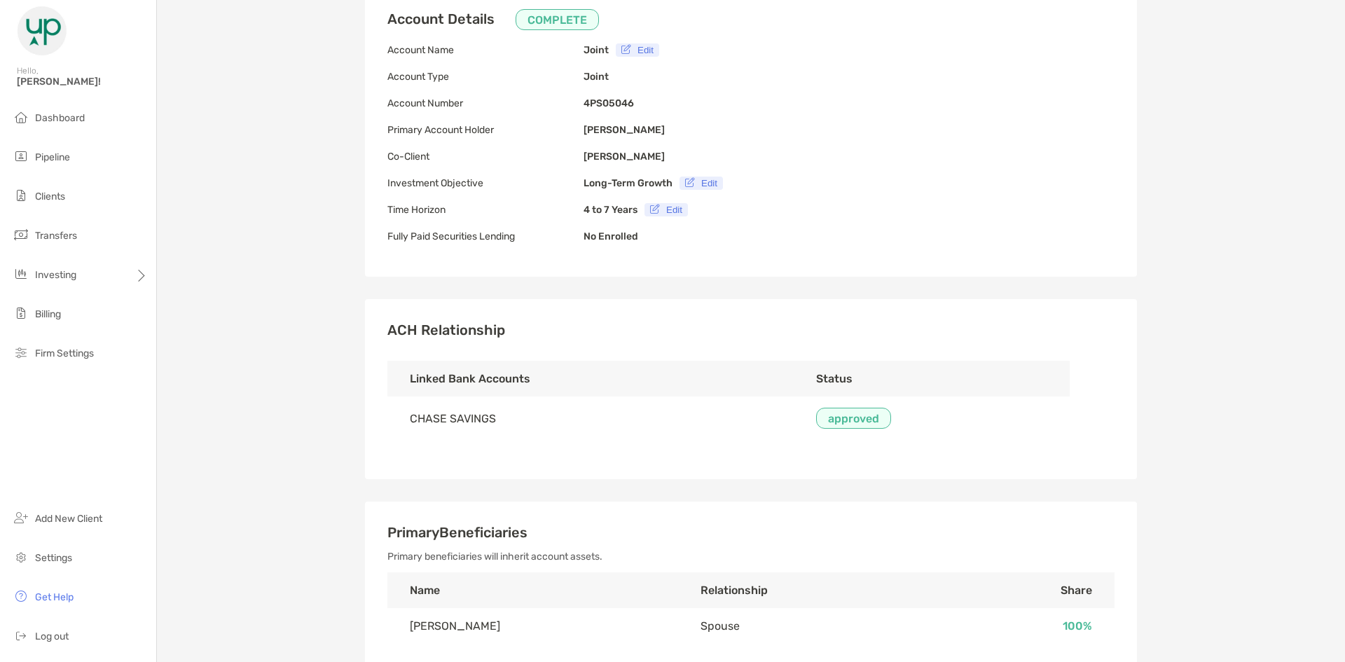
click at [521, 453] on div "ACH Relationship Linked Bank Accounts Status CHASE SAVINGS approved" at bounding box center [751, 389] width 772 height 180
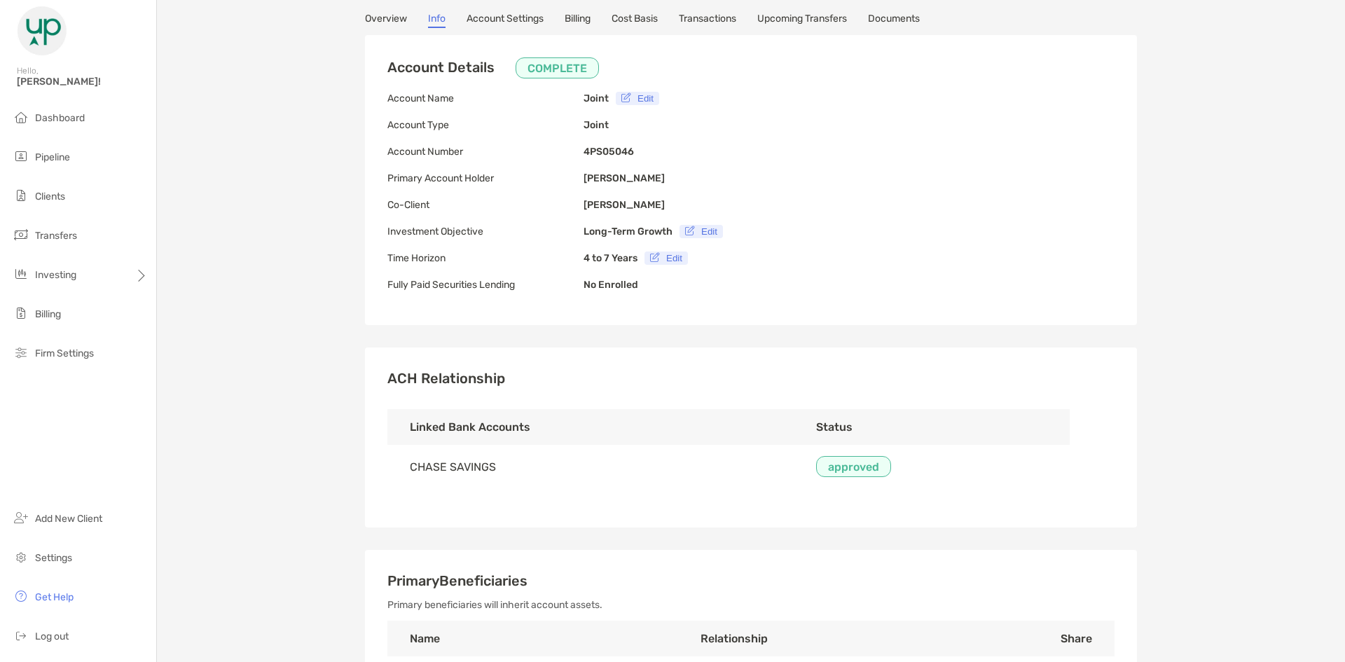
scroll to position [0, 0]
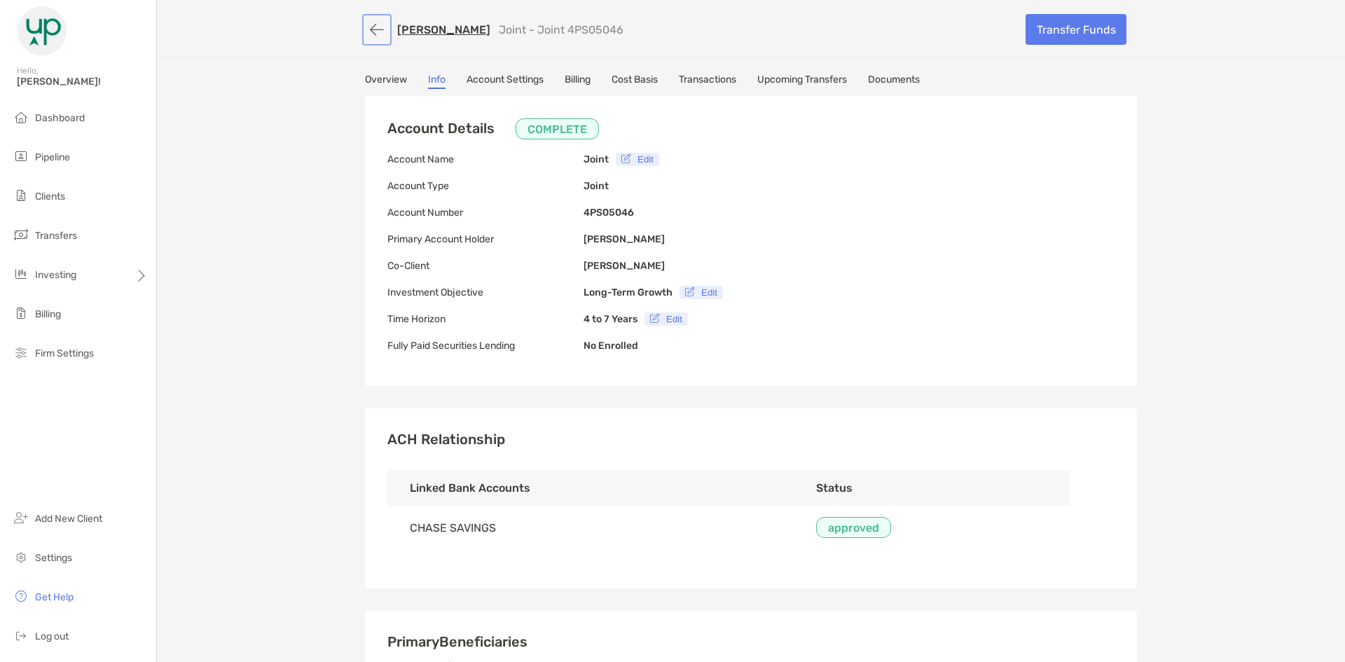
click at [373, 30] on button "button" at bounding box center [377, 30] width 24 height 26
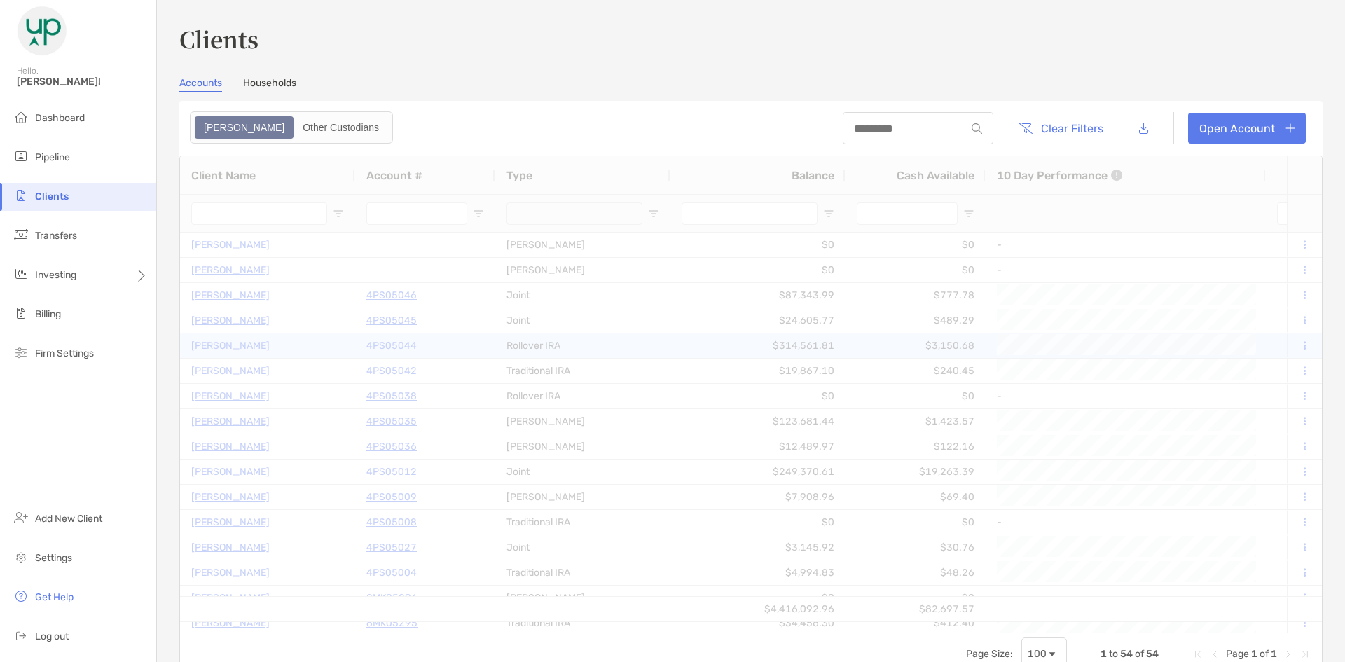
type input "******"
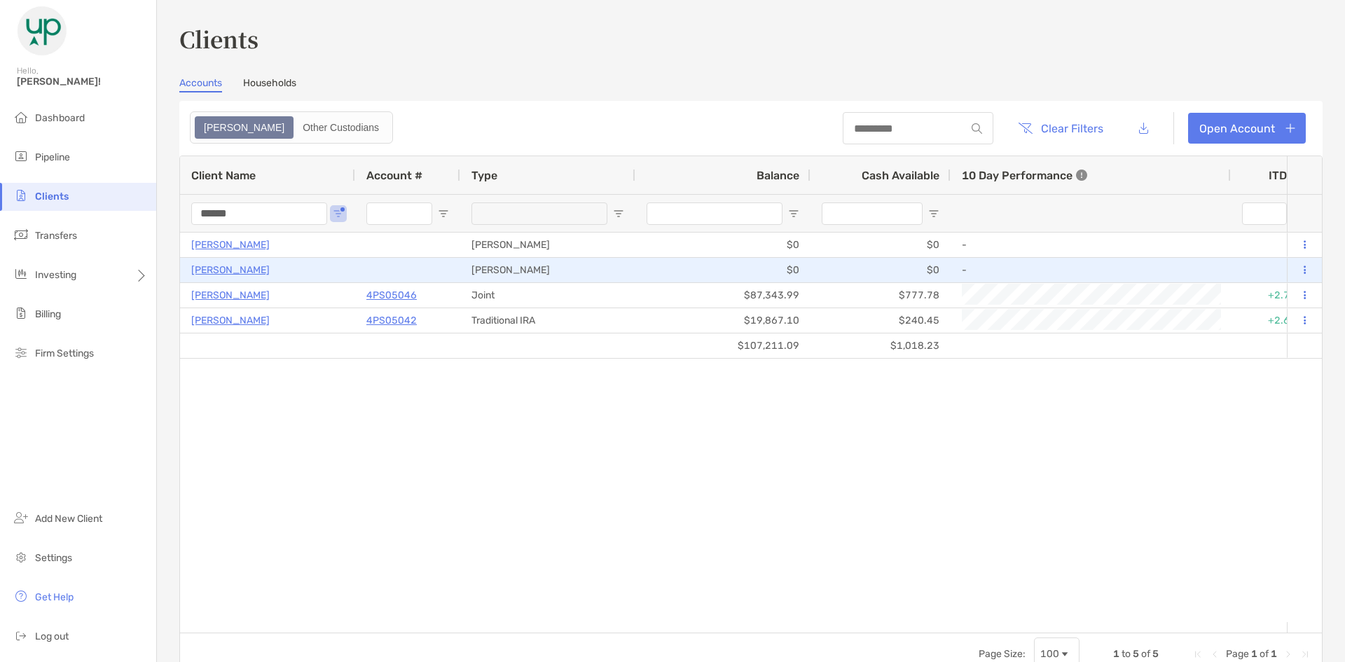
click at [233, 269] on p "Jose Galvez" at bounding box center [230, 270] width 78 height 18
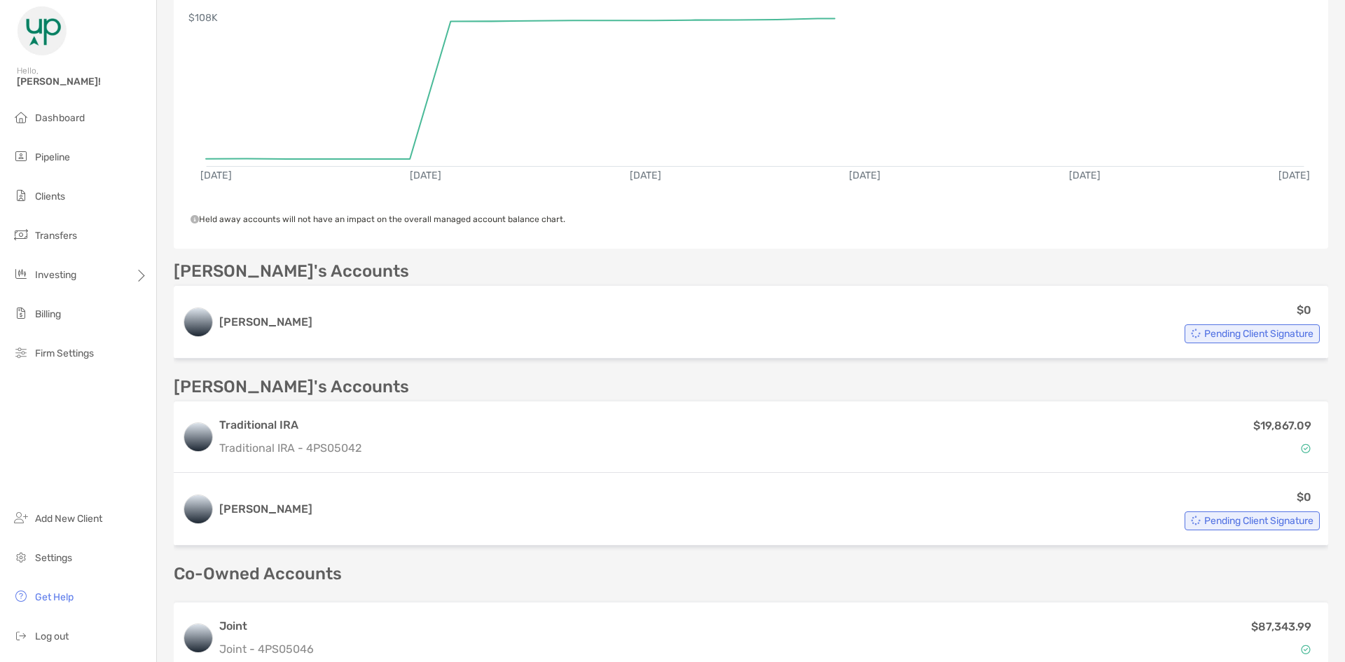
scroll to position [280, 0]
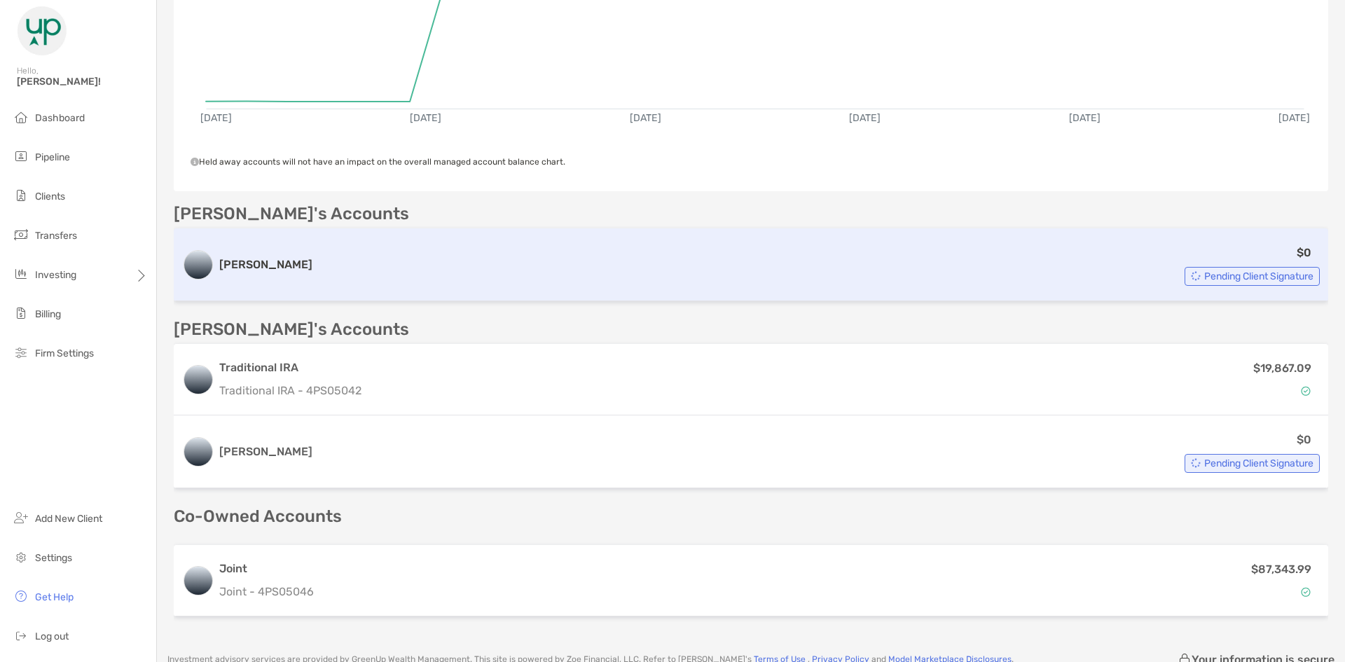
click at [233, 265] on h3 "Roth IRA" at bounding box center [265, 264] width 93 height 17
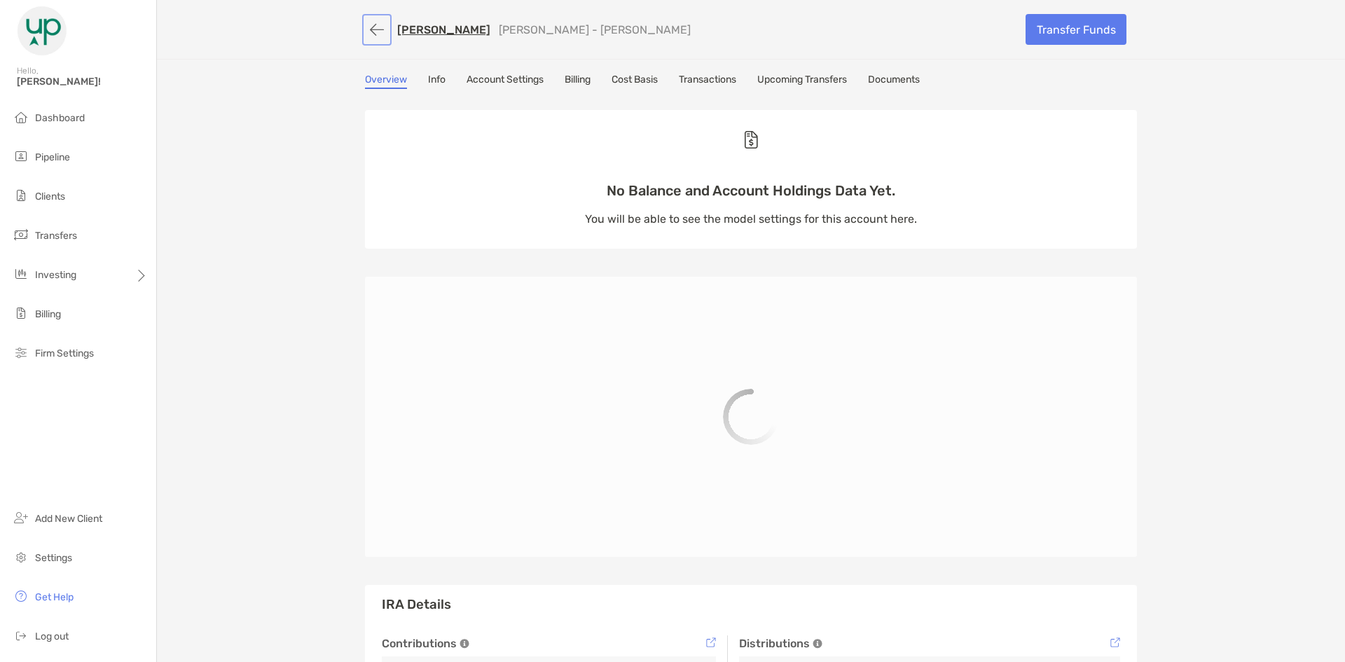
click at [368, 25] on button "button" at bounding box center [377, 30] width 24 height 26
